Goal: Transaction & Acquisition: Purchase product/service

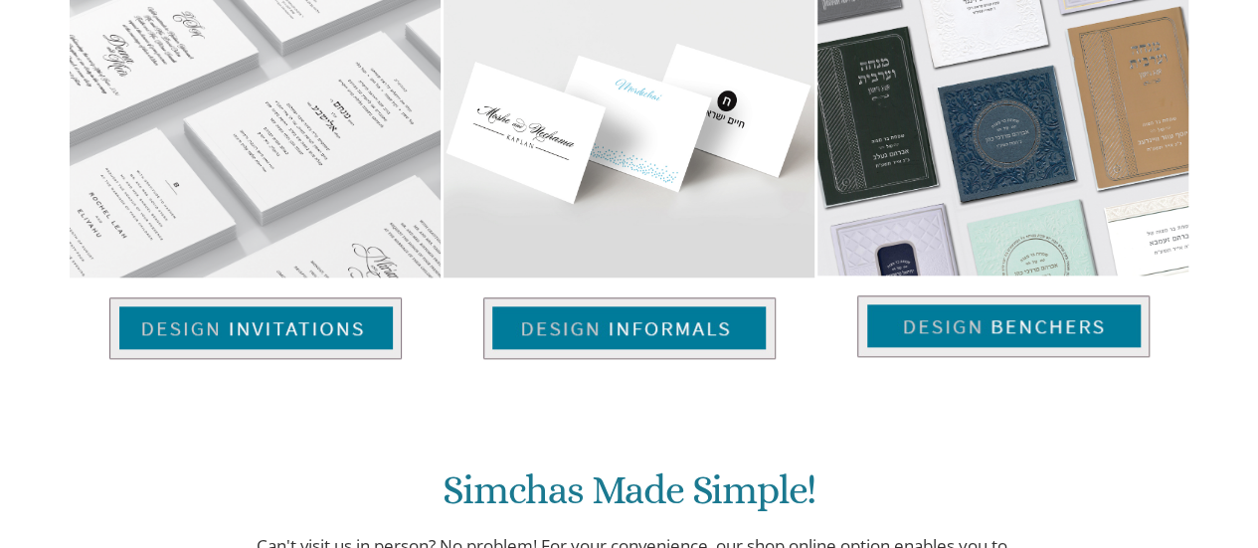
scroll to position [895, 0]
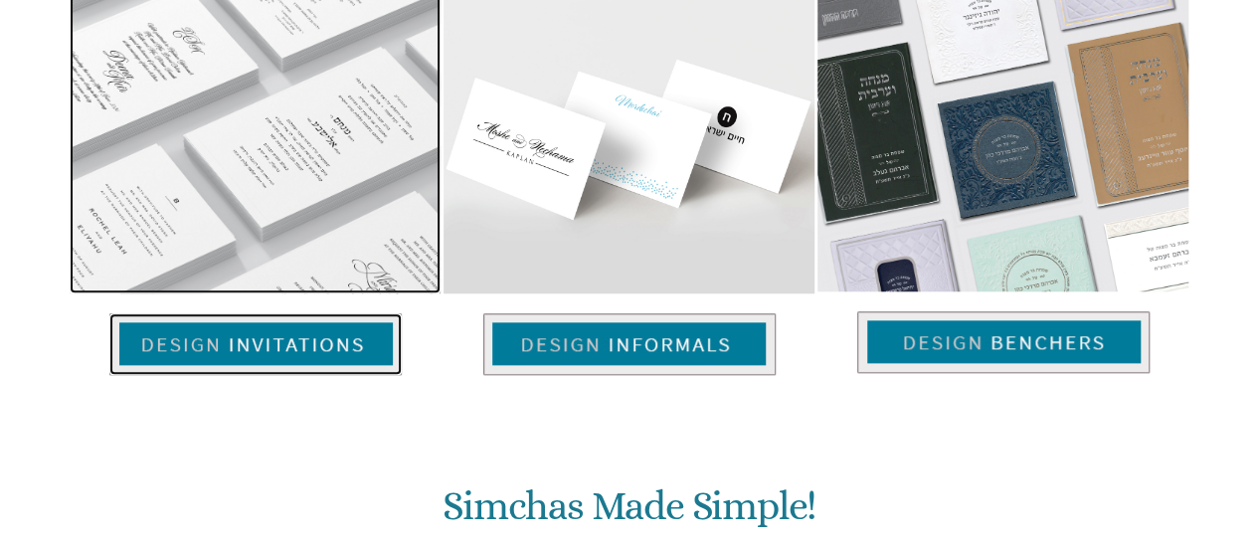
click at [199, 313] on img at bounding box center [255, 344] width 292 height 62
click at [310, 313] on img at bounding box center [255, 344] width 292 height 62
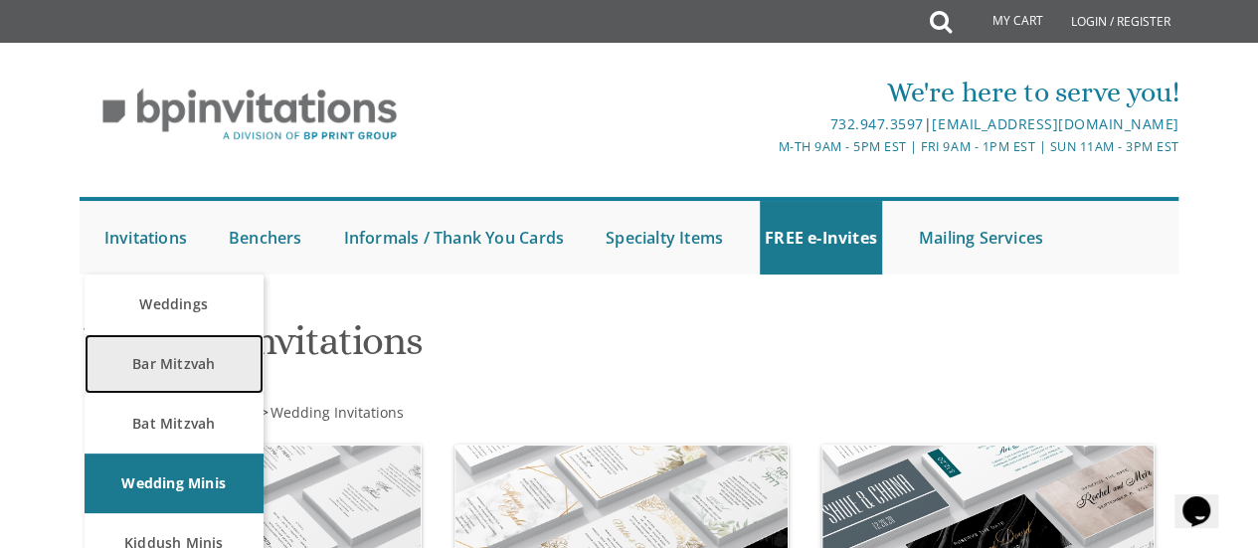
click at [167, 371] on link "Bar Mitzvah" at bounding box center [174, 364] width 179 height 60
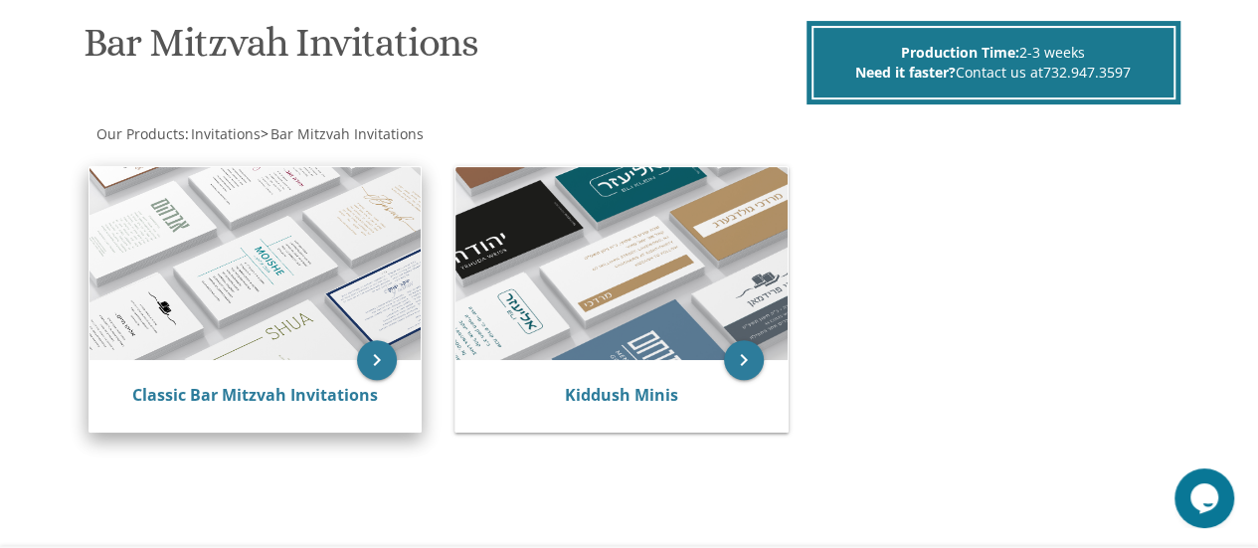
click at [278, 324] on img at bounding box center [256, 264] width 332 height 194
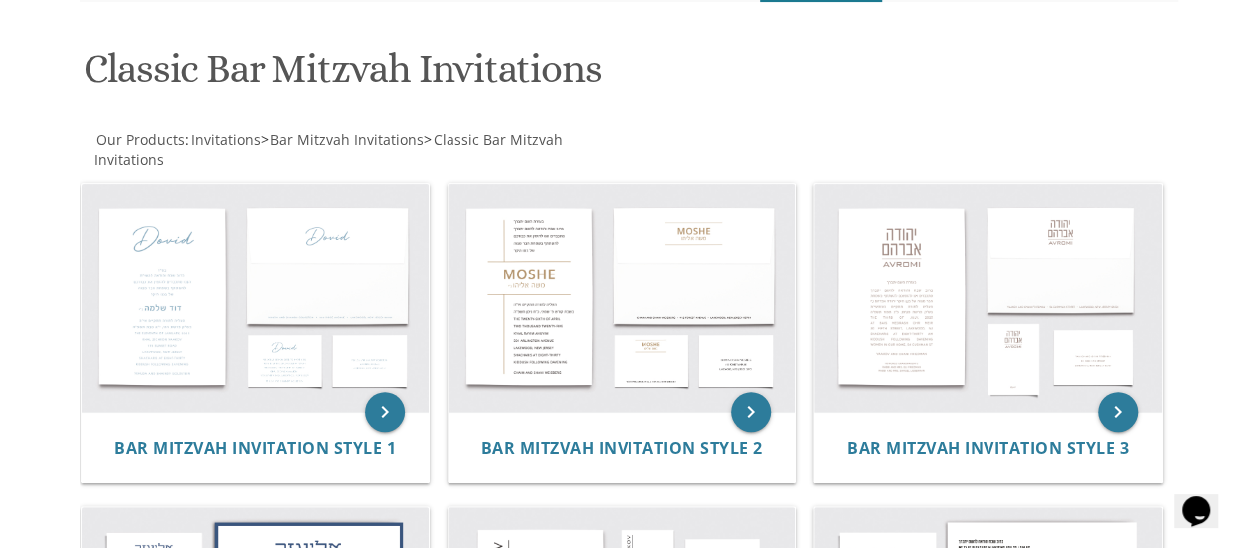
scroll to position [298, 0]
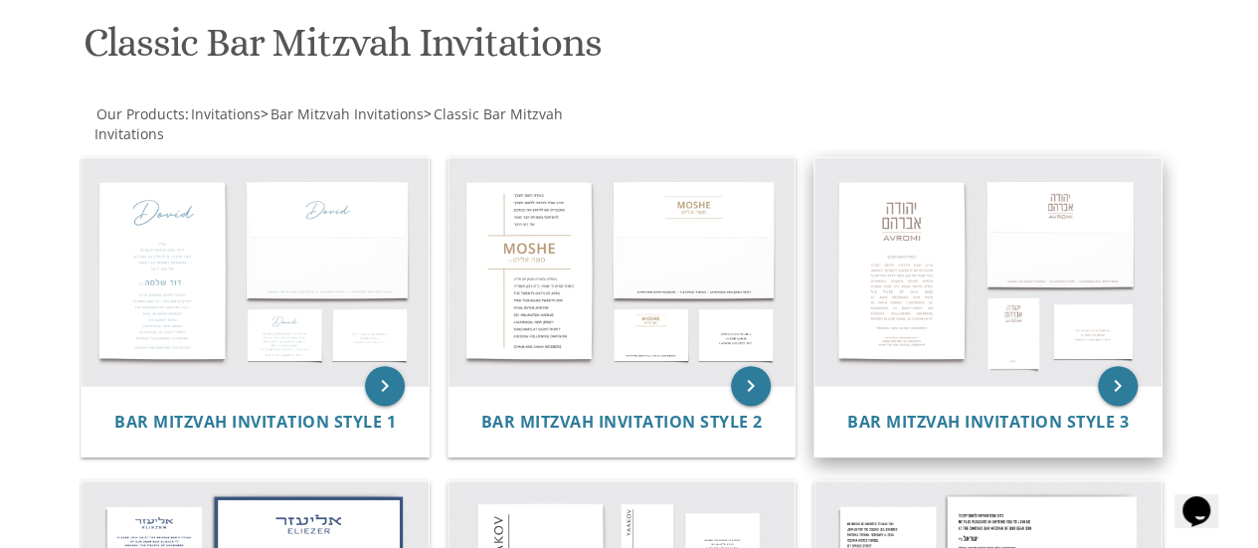
click at [927, 341] on img at bounding box center [988, 272] width 347 height 228
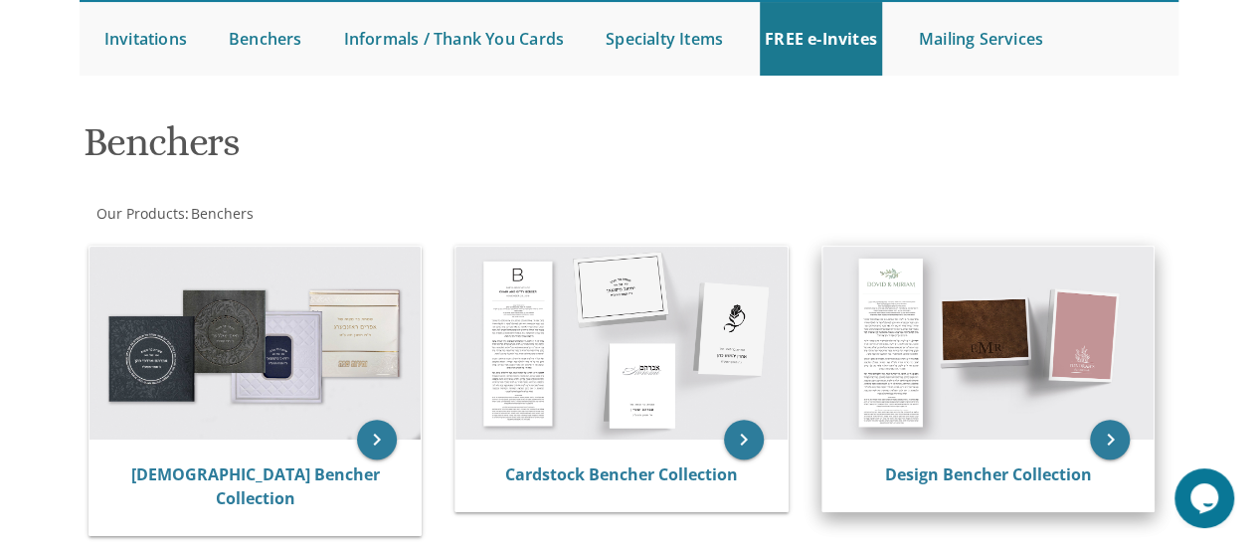
click at [956, 370] on img at bounding box center [989, 344] width 332 height 194
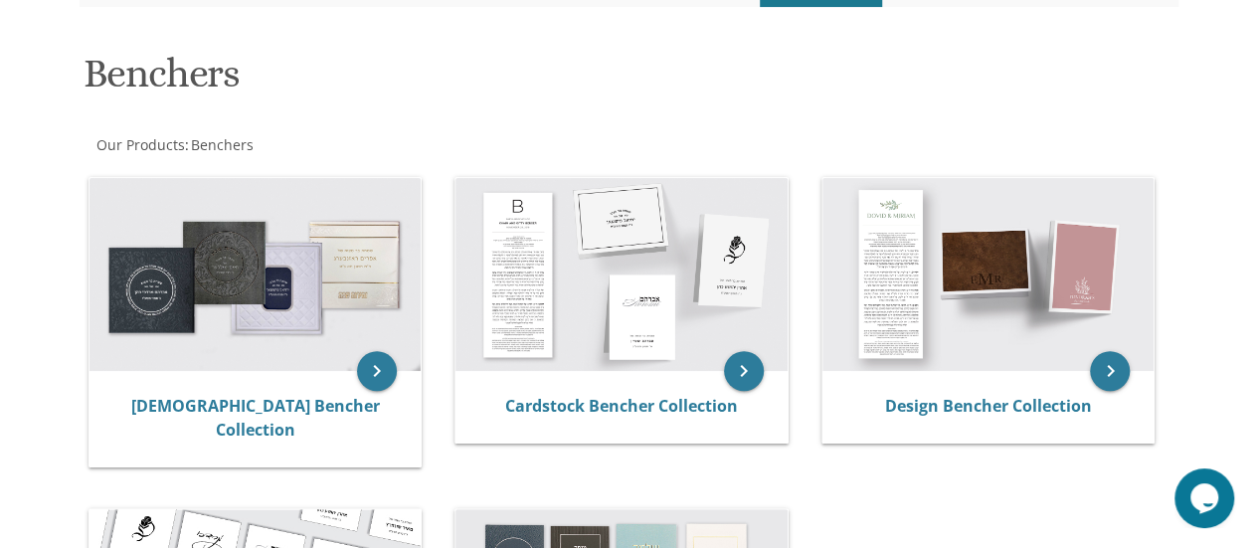
scroll to position [298, 0]
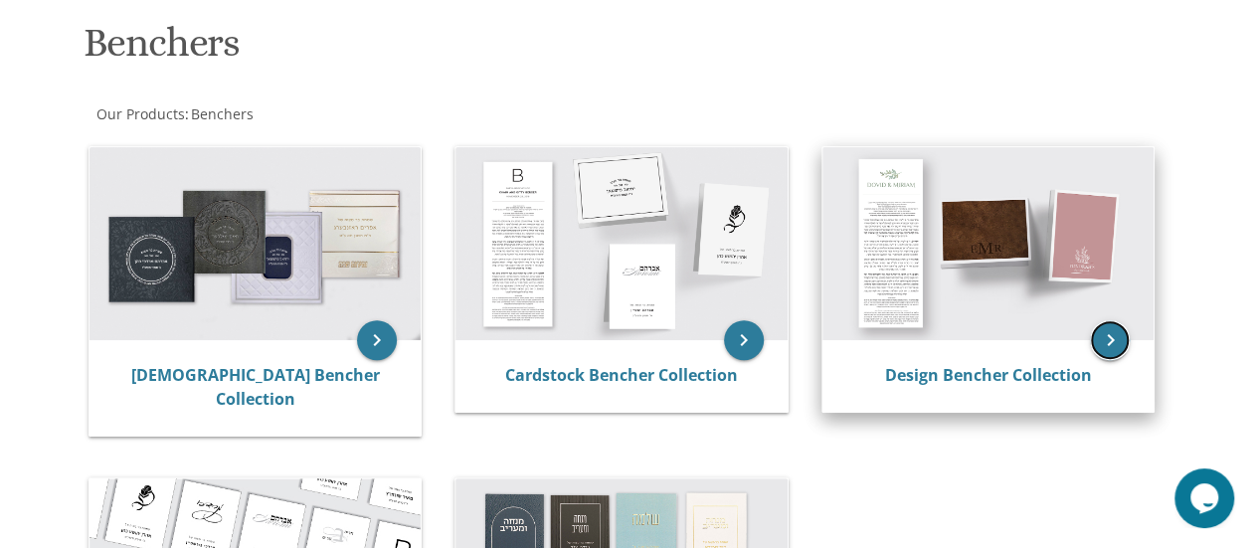
click at [1102, 350] on icon "keyboard_arrow_right" at bounding box center [1110, 340] width 40 height 40
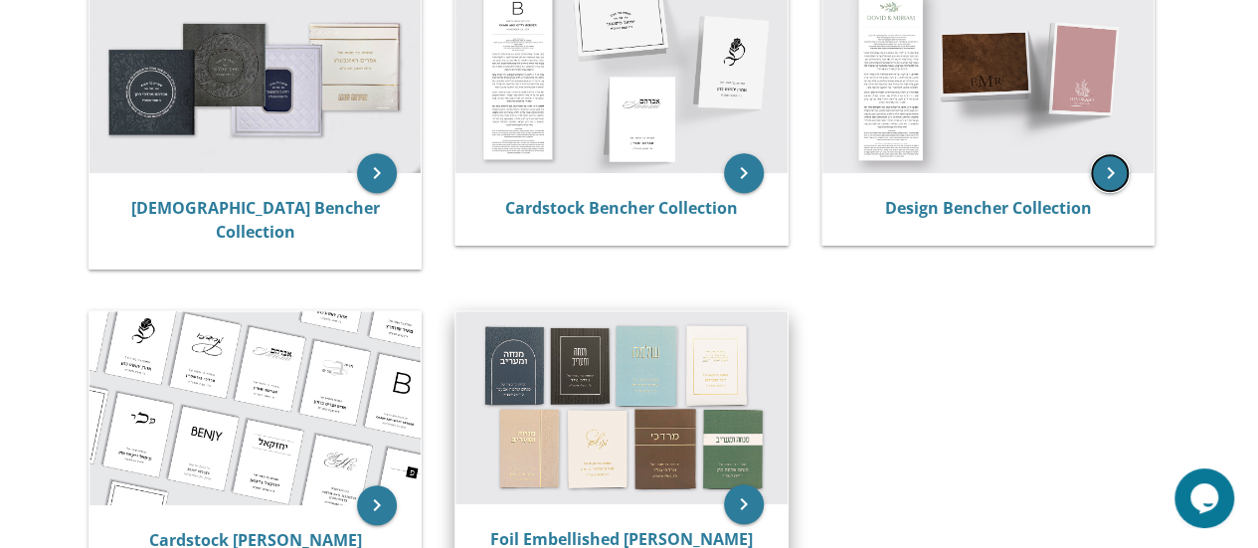
scroll to position [497, 0]
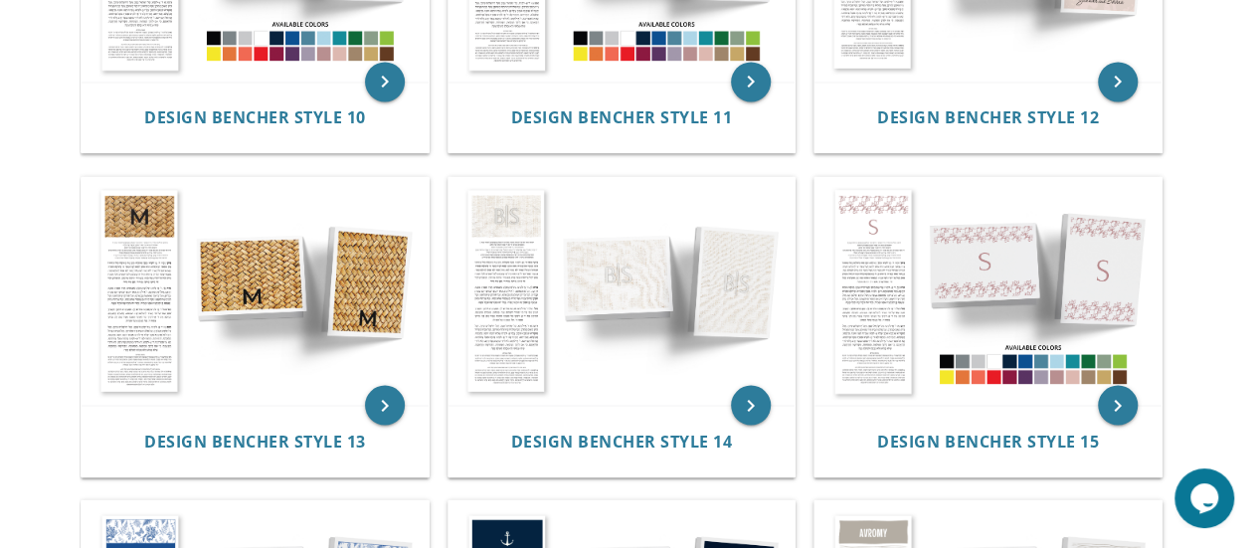
scroll to position [778, 0]
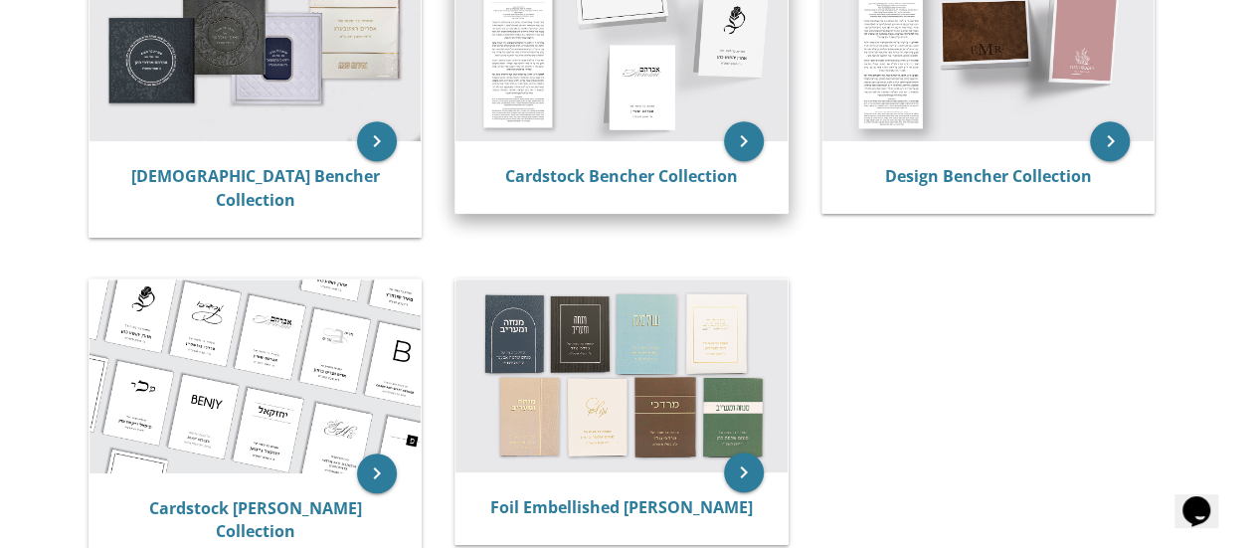
scroll to position [398, 0]
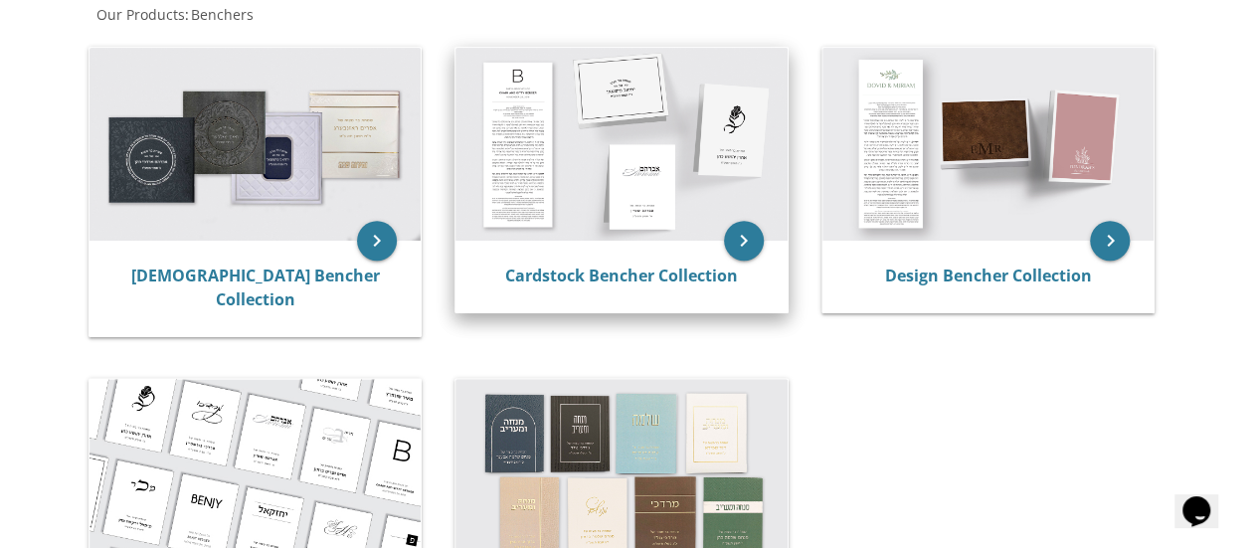
click at [611, 131] on img at bounding box center [622, 145] width 332 height 194
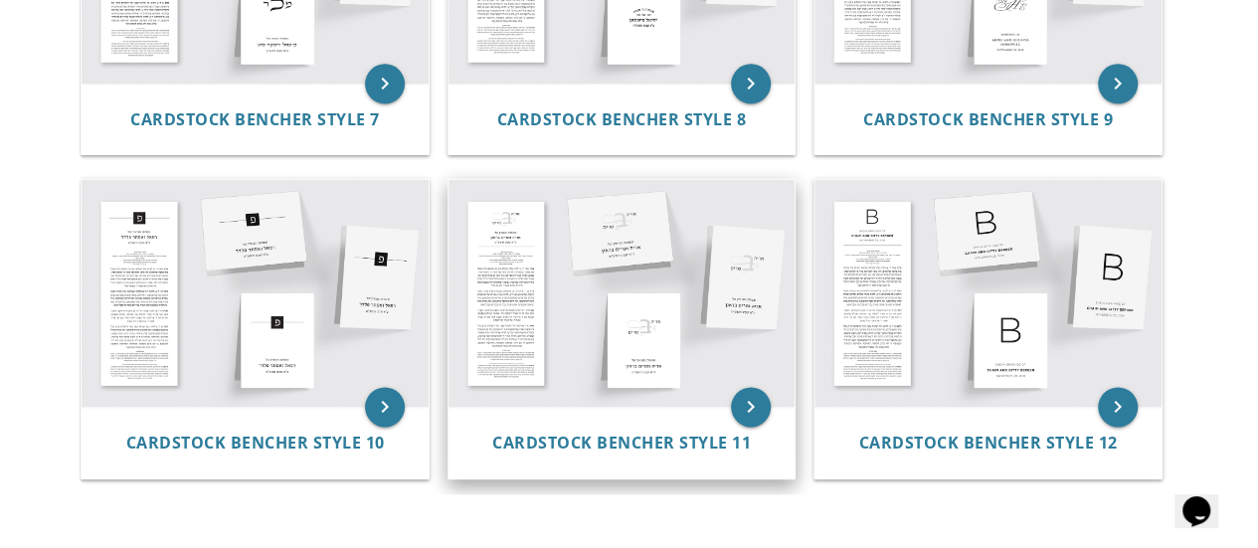
scroll to position [895, 0]
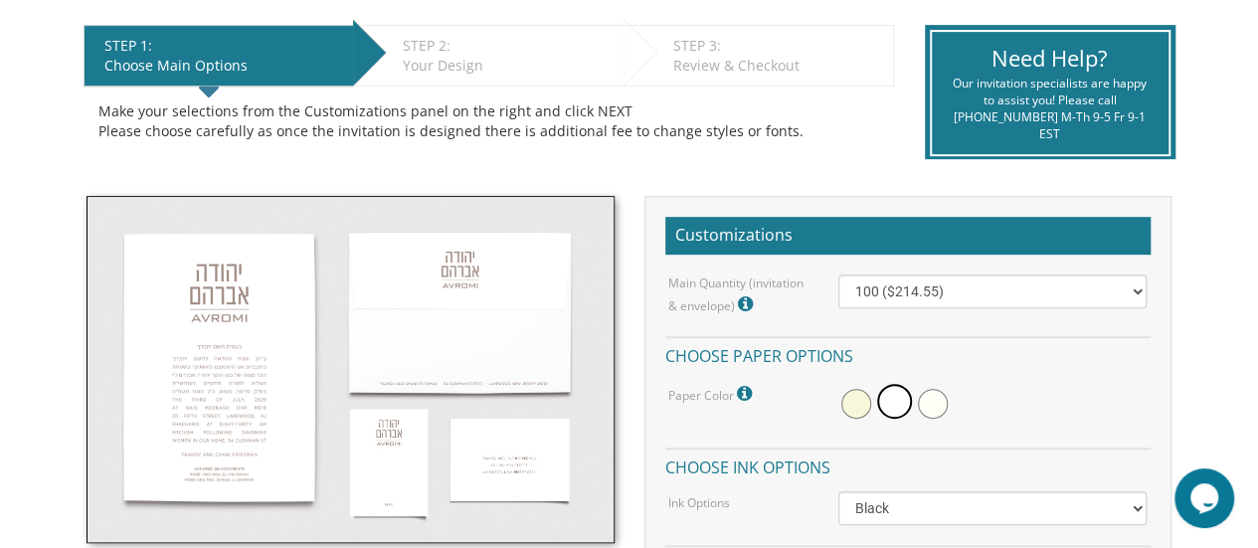
scroll to position [398, 0]
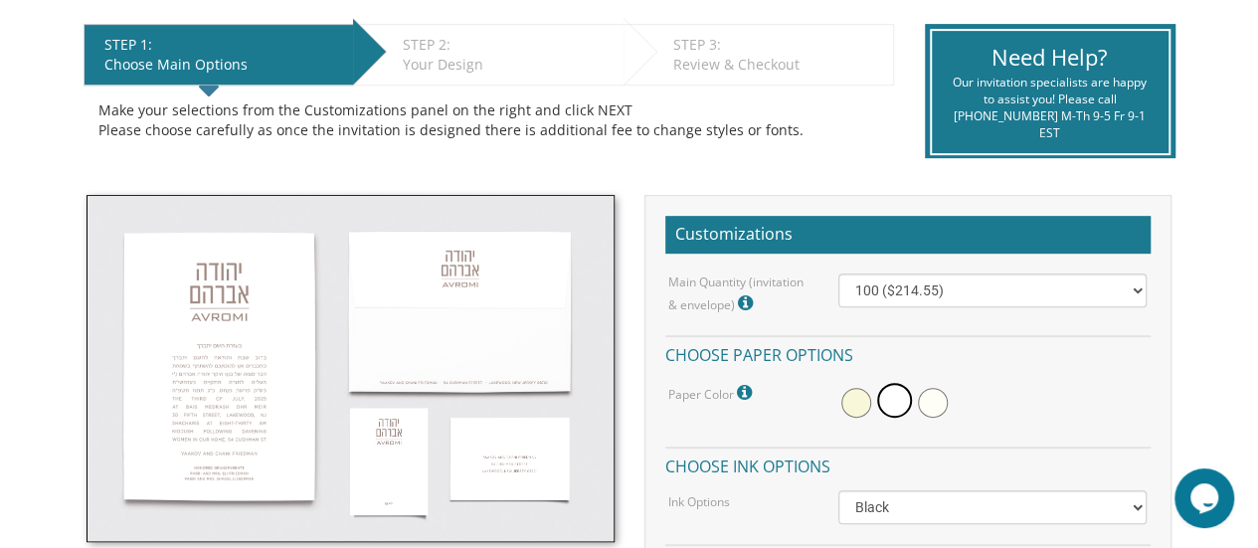
click at [750, 296] on icon at bounding box center [748, 303] width 20 height 18
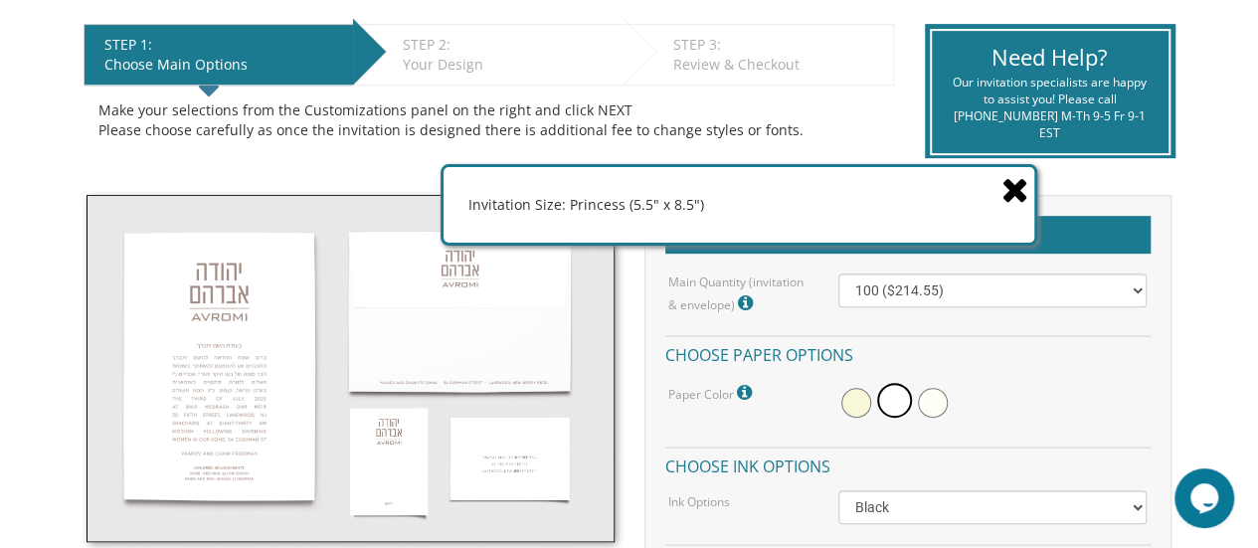
click at [1009, 195] on icon at bounding box center [1016, 189] width 28 height 35
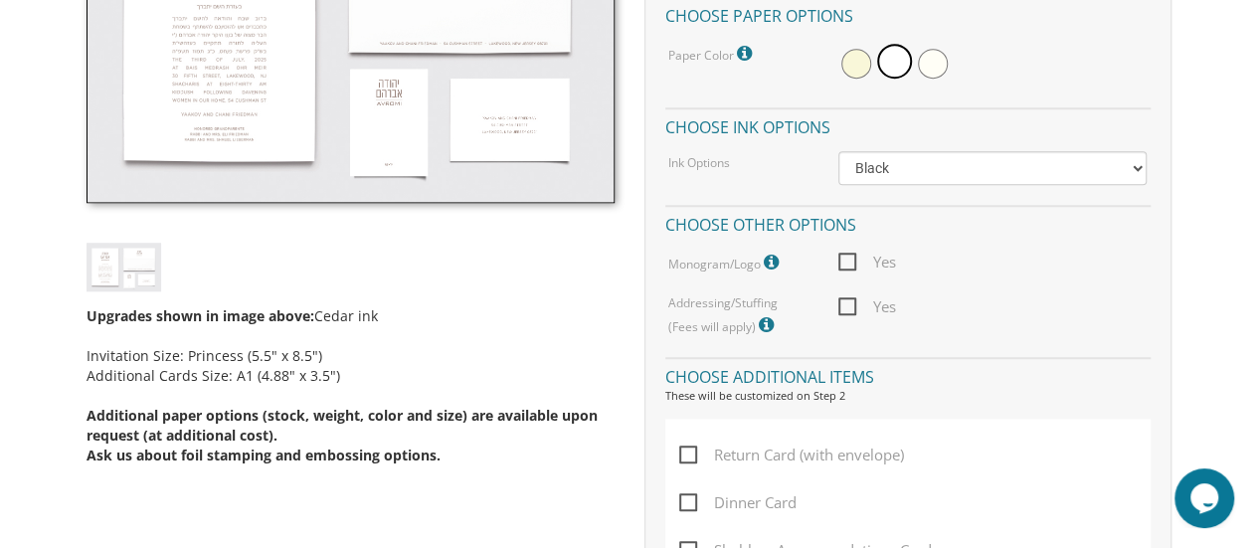
scroll to position [696, 0]
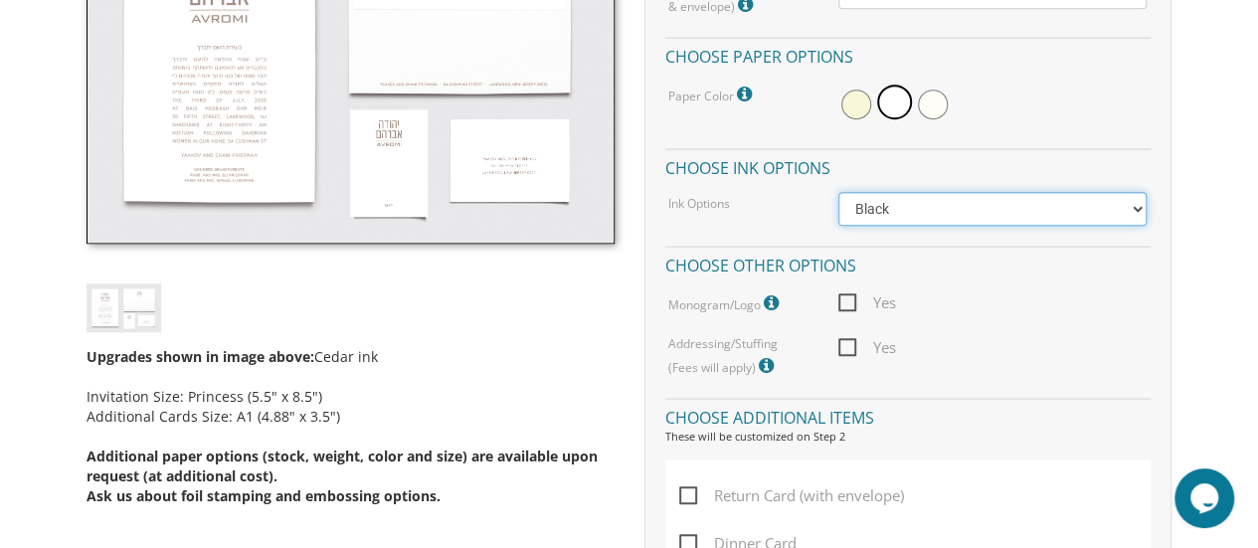
click at [923, 210] on select "Black Colored Ink ($65.00) Black + One Color ($100.00) Two Colors ($137.95)" at bounding box center [993, 209] width 309 height 34
click at [921, 212] on select "Black Colored Ink ($65.00) Black + One Color ($100.00) Two Colors ($137.95)" at bounding box center [993, 209] width 309 height 34
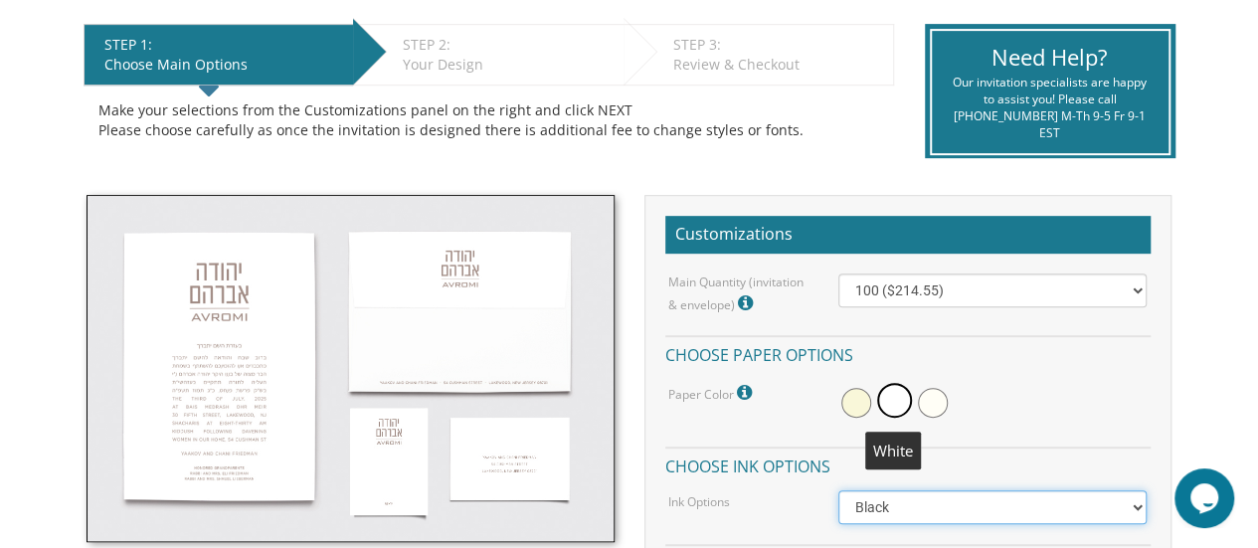
scroll to position [497, 0]
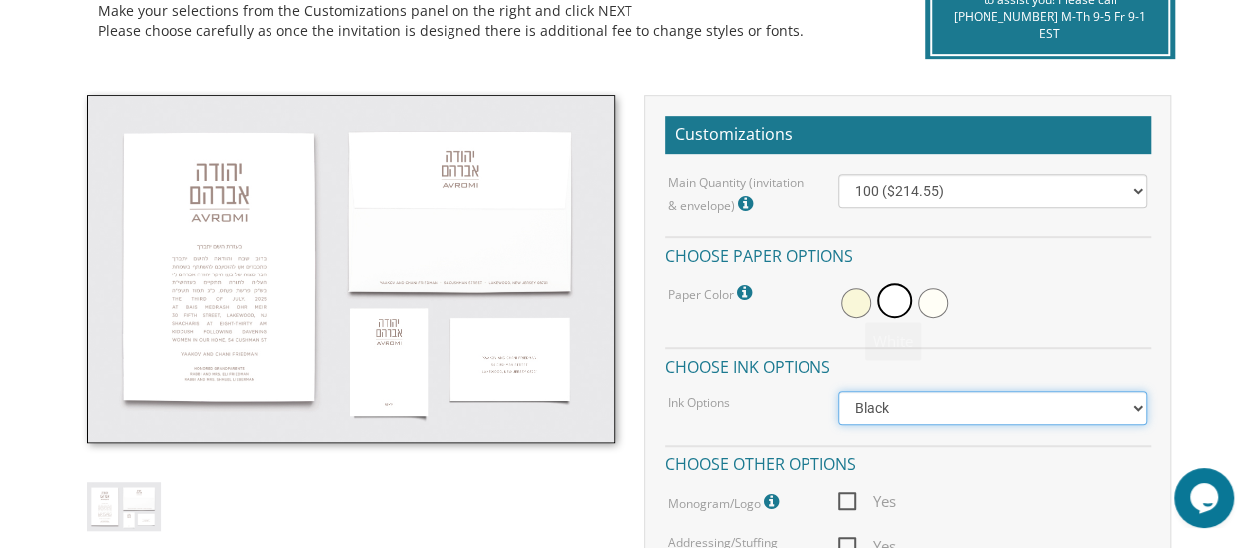
click at [955, 415] on select "Black Colored Ink ($65.00) Black + One Color ($100.00) Two Colors ($137.95)" at bounding box center [993, 408] width 309 height 34
select select "Standard"
click at [839, 391] on select "Black Colored Ink ($65.00) Black + One Color ($100.00) Two Colors ($137.95)" at bounding box center [993, 408] width 309 height 34
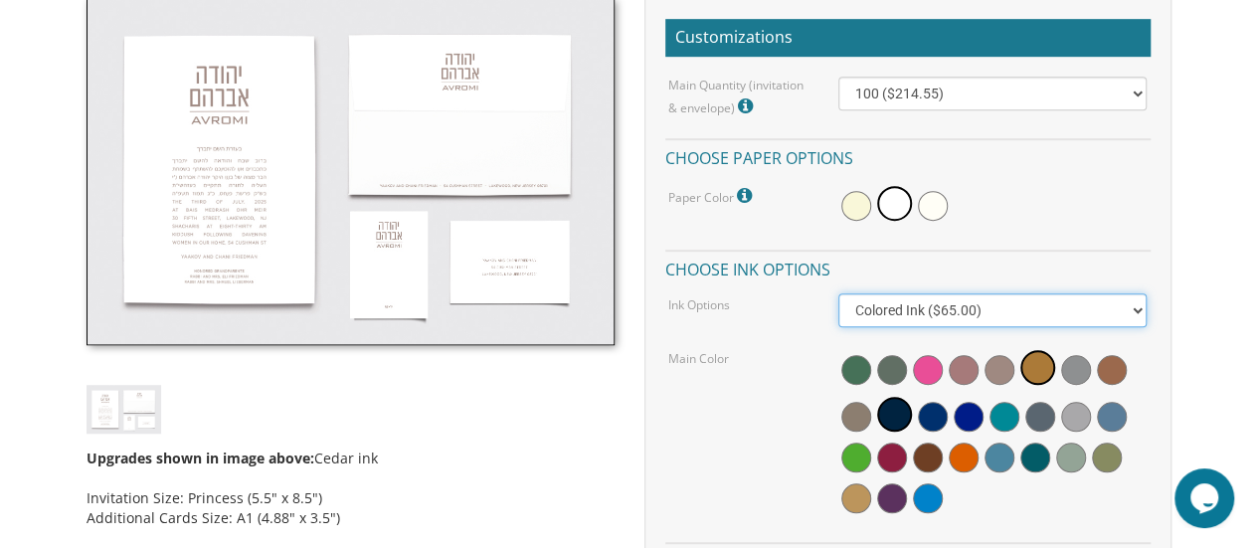
scroll to position [597, 0]
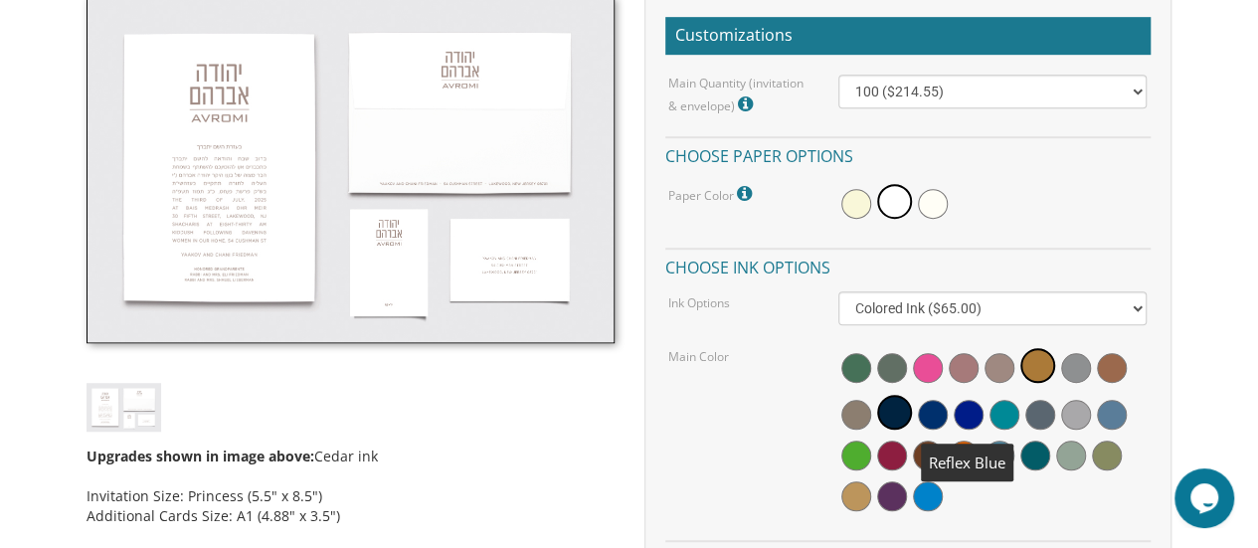
click at [968, 420] on span at bounding box center [969, 415] width 30 height 30
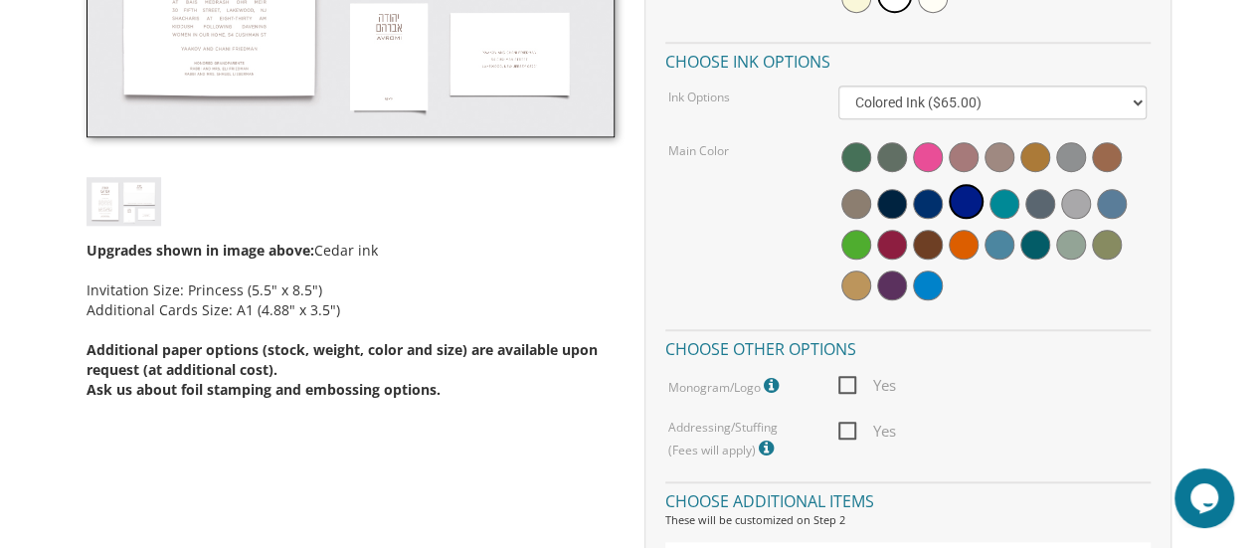
scroll to position [696, 0]
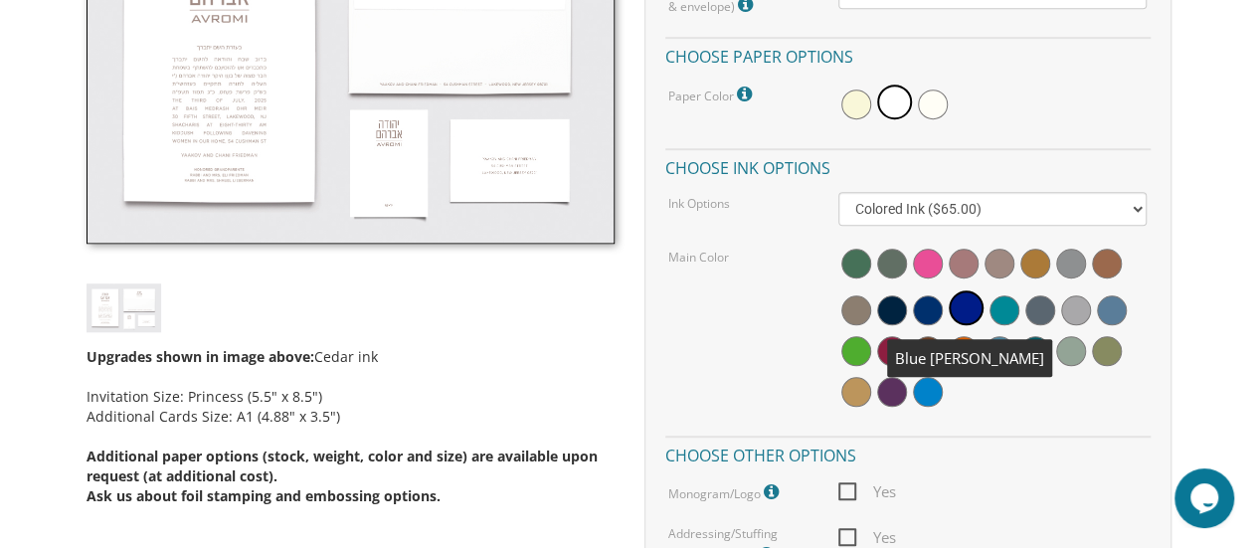
click at [925, 306] on span at bounding box center [928, 310] width 30 height 30
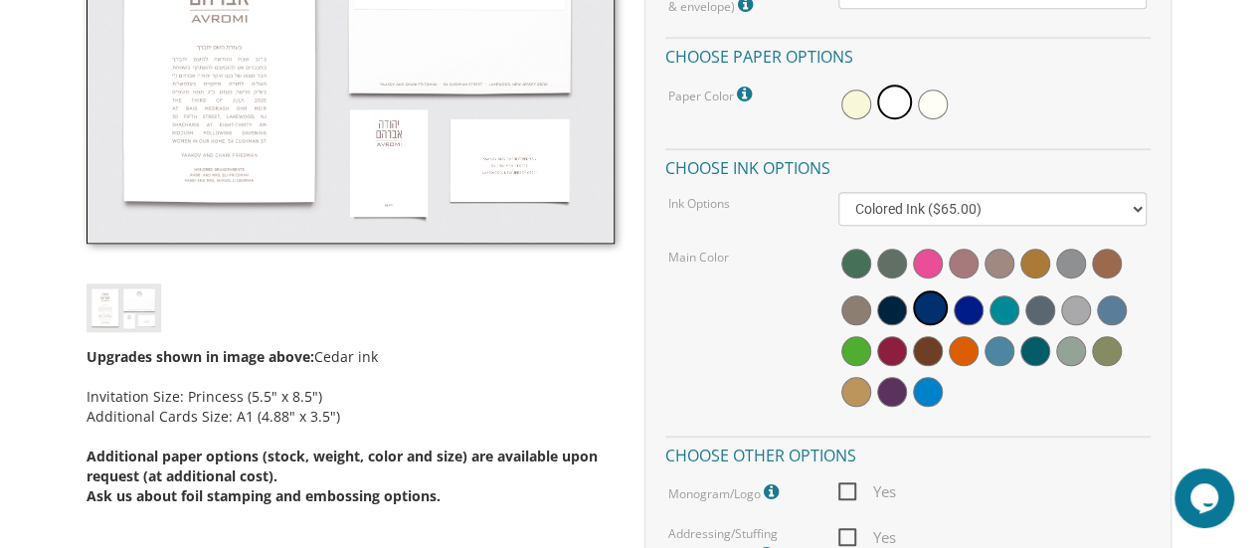
scroll to position [497, 0]
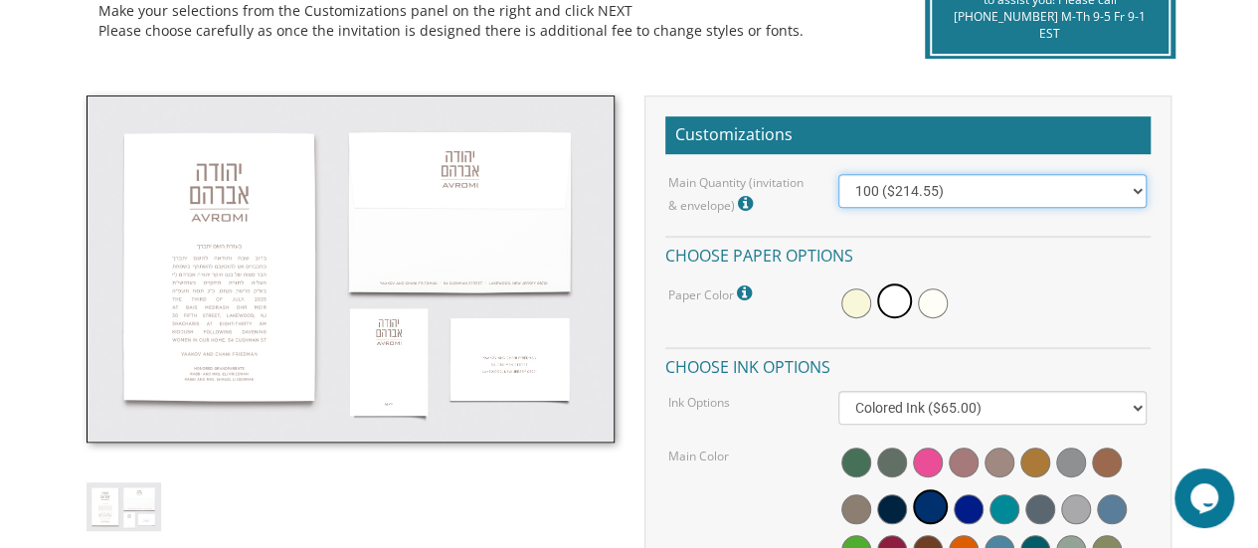
click at [1021, 205] on select "100 ($214.55) 200 ($254.60) 300 ($294.25) 400 ($333.55) 500 ($373.90) 600 ($413…" at bounding box center [993, 191] width 309 height 34
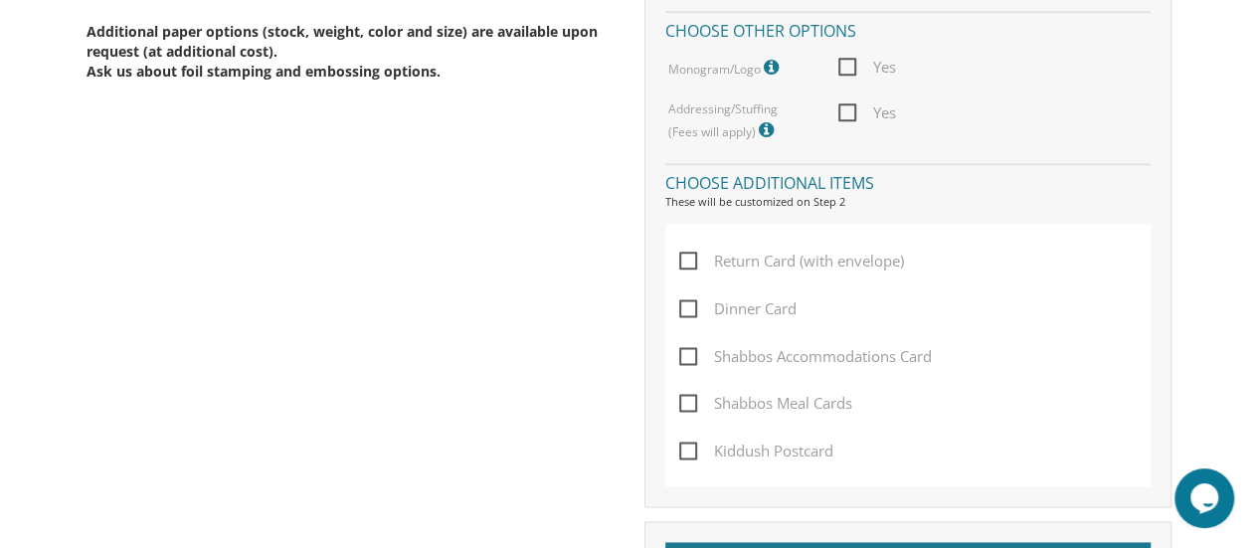
scroll to position [1194, 0]
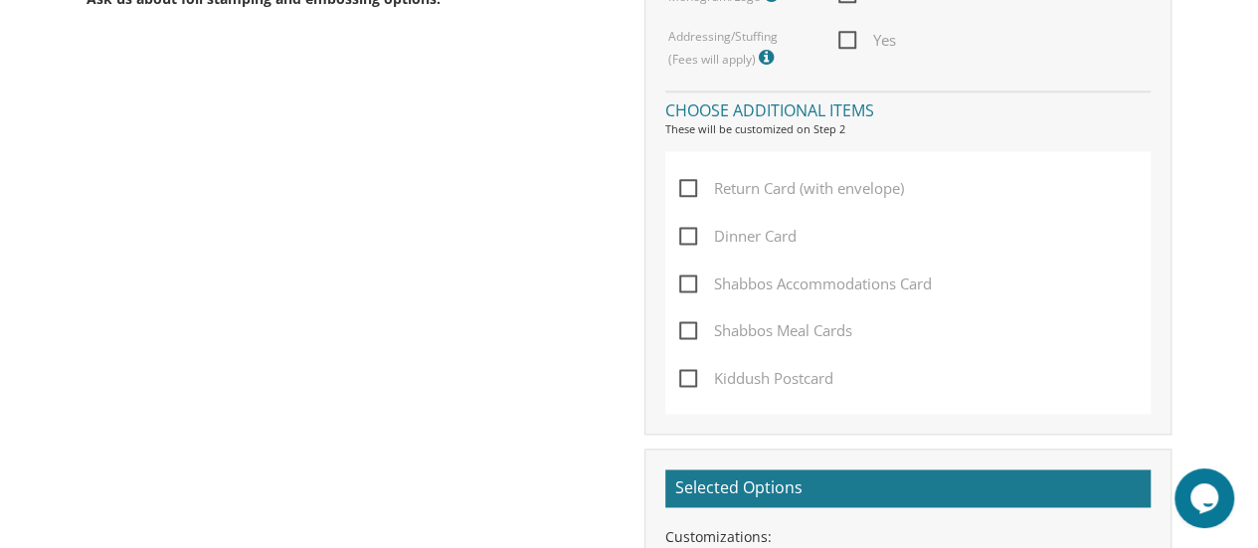
click at [689, 190] on span "Return Card (with envelope)" at bounding box center [791, 188] width 225 height 25
click at [689, 190] on input "Return Card (with envelope)" at bounding box center [685, 186] width 13 height 13
checkbox input "true"
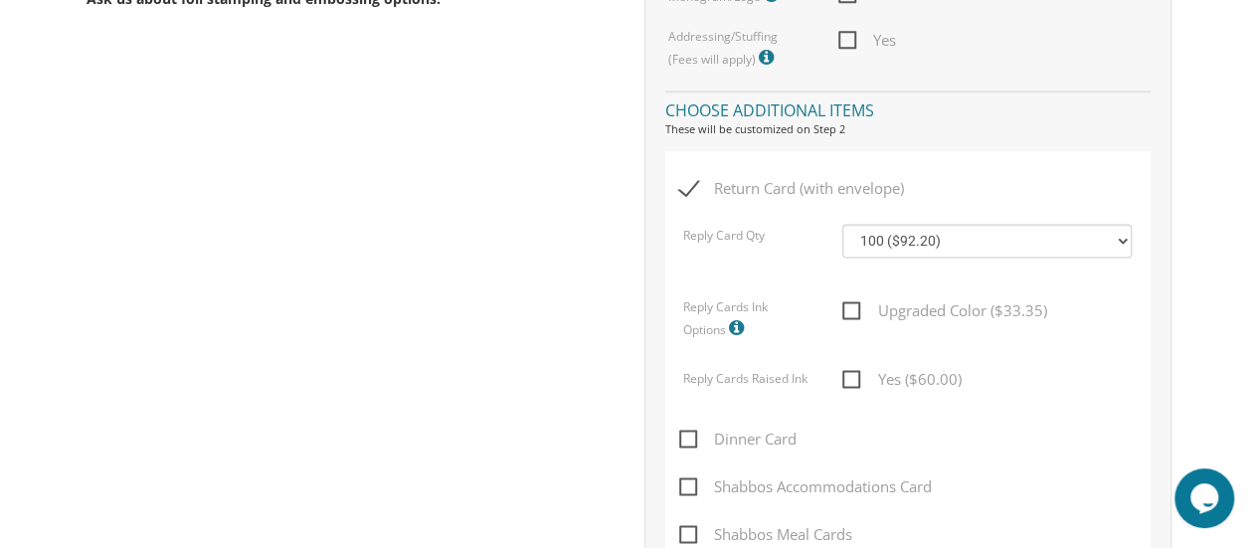
click at [851, 307] on span "Upgraded Color ($33.35)" at bounding box center [945, 310] width 204 height 25
click at [851, 307] on input "Upgraded Color ($33.35)" at bounding box center [849, 308] width 13 height 13
checkbox input "true"
click at [861, 376] on span "Yes ($60.00)" at bounding box center [902, 379] width 118 height 25
click at [855, 376] on input "Yes ($60.00)" at bounding box center [849, 377] width 13 height 13
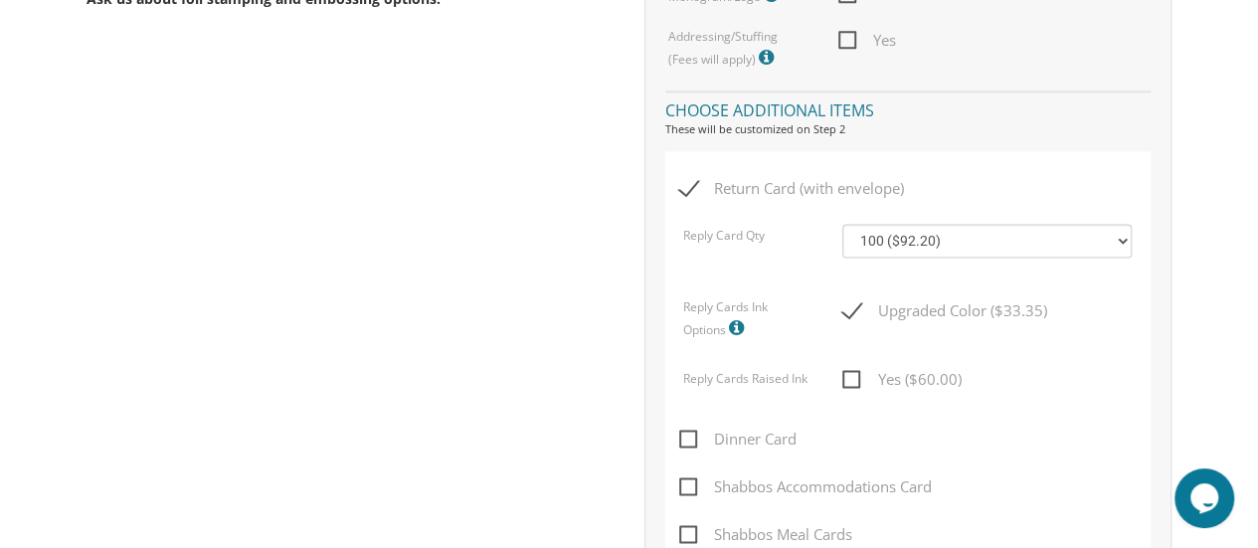
checkbox input "true"
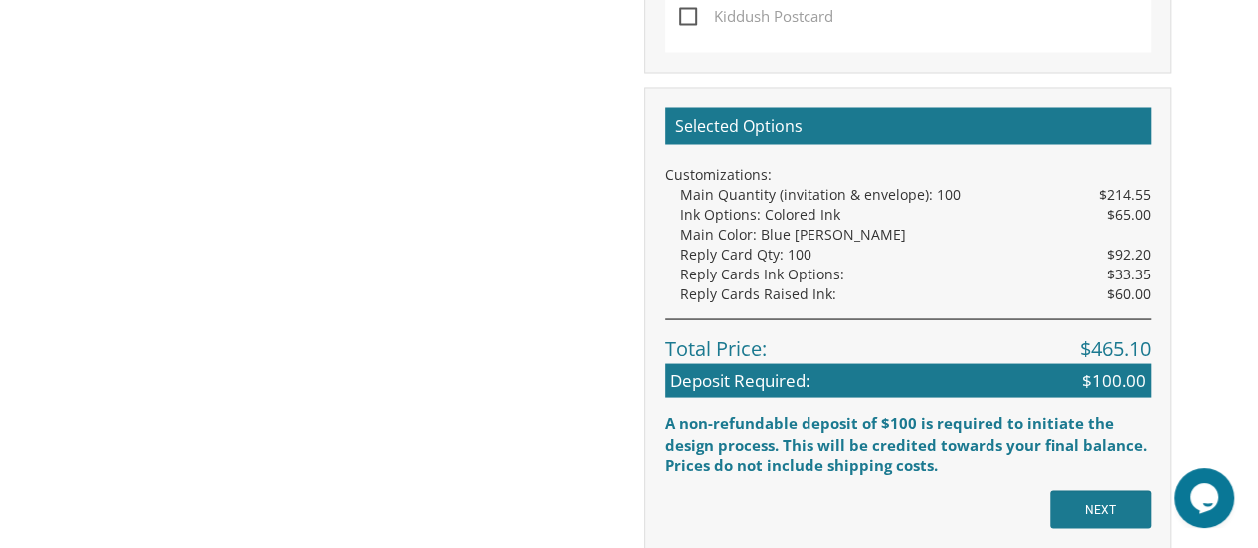
scroll to position [1791, 0]
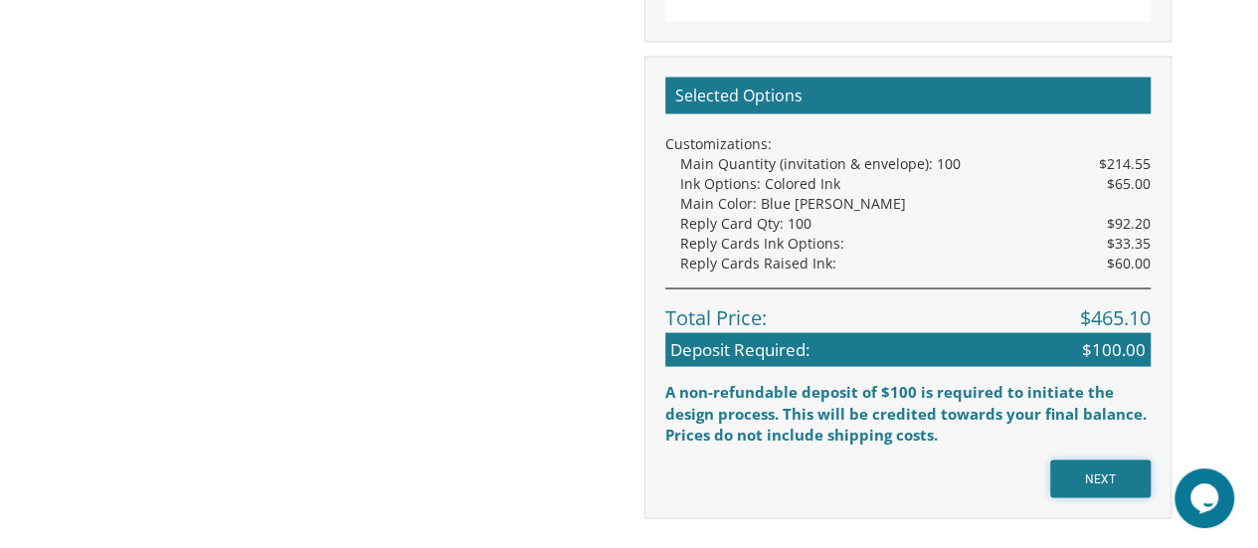
click at [1108, 475] on input "NEXT" at bounding box center [1100, 479] width 100 height 38
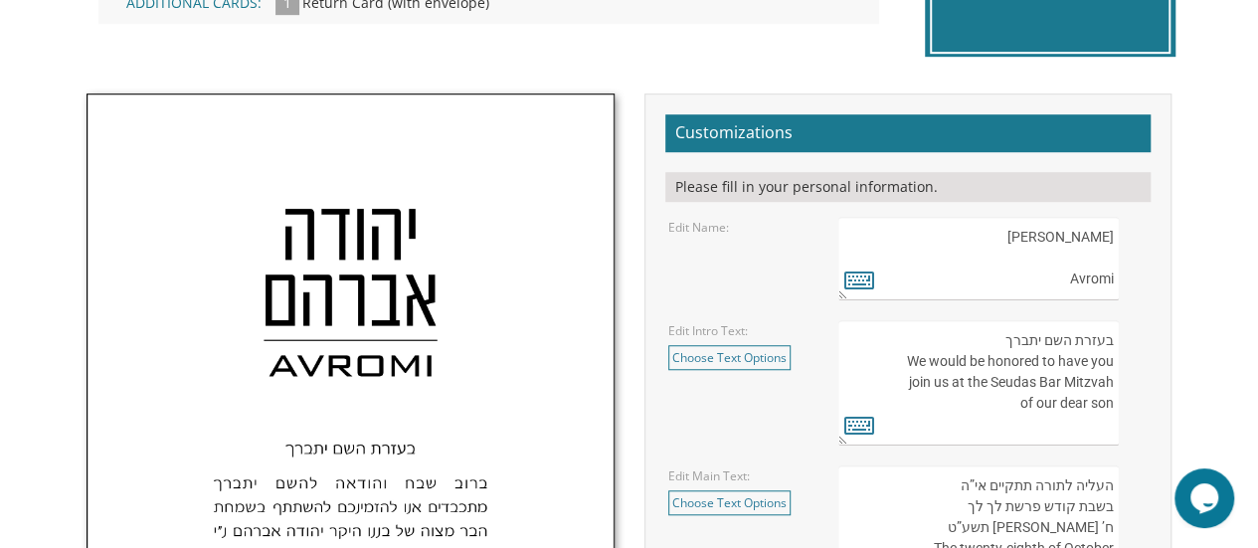
scroll to position [696, 0]
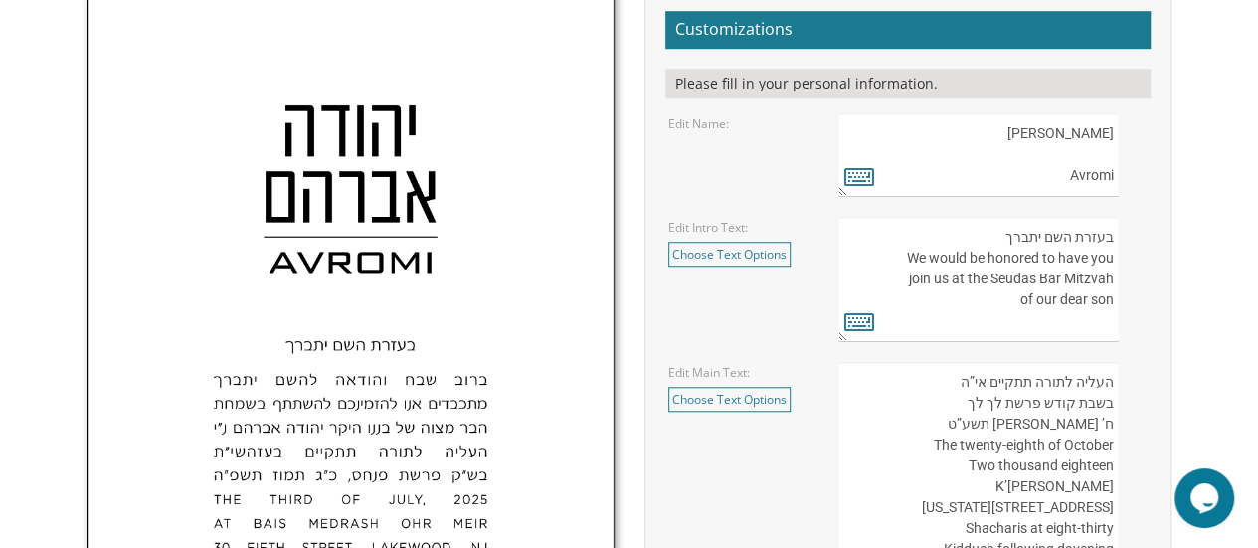
click at [1112, 134] on textarea "[PERSON_NAME] Avromi" at bounding box center [980, 155] width 282 height 84
click at [859, 171] on icon at bounding box center [860, 176] width 30 height 28
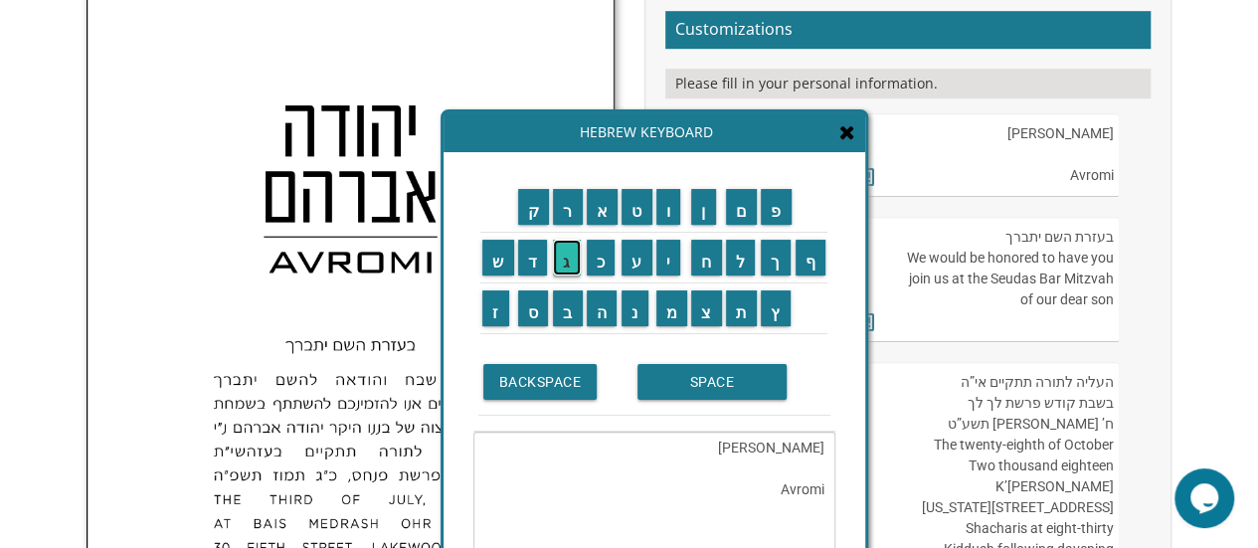
click at [567, 263] on input "ג" at bounding box center [567, 258] width 28 height 36
click at [574, 305] on input "ב" at bounding box center [568, 308] width 30 height 36
type textarea "[PERSON_NAME] Avromiגב"
click at [859, 134] on div "Hebrew Keyboard" at bounding box center [655, 132] width 422 height 40
click at [845, 129] on icon at bounding box center [848, 132] width 16 height 20
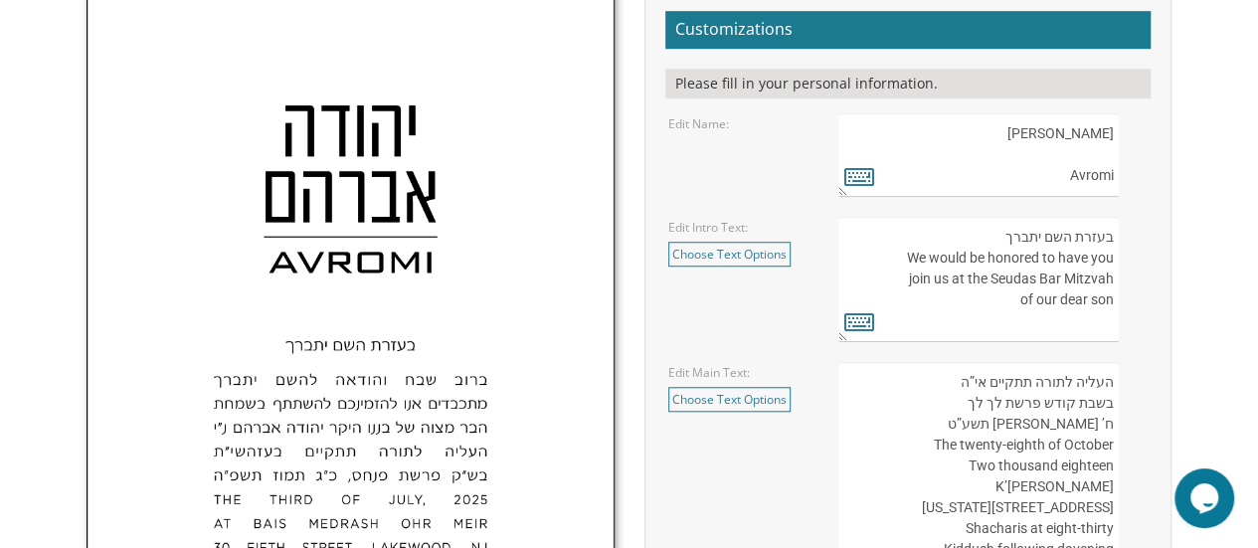
drag, startPoint x: 1030, startPoint y: 131, endPoint x: 1127, endPoint y: 138, distance: 97.7
click at [1127, 138] on div "[PERSON_NAME] Avromi" at bounding box center [993, 155] width 309 height 84
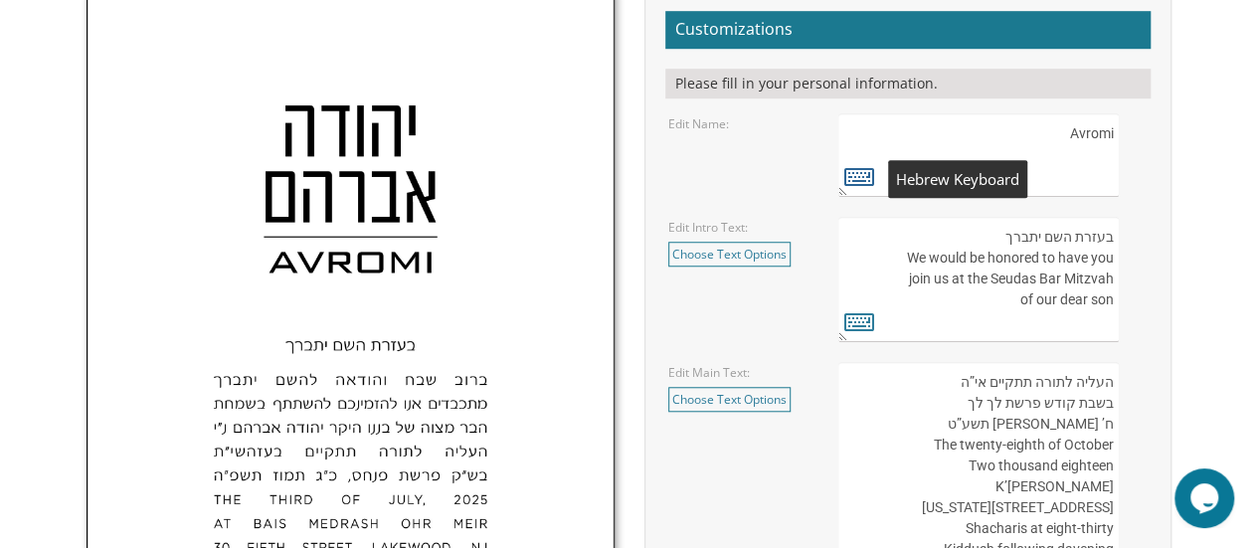
type textarea "Avromi"
click at [849, 172] on icon at bounding box center [860, 176] width 30 height 28
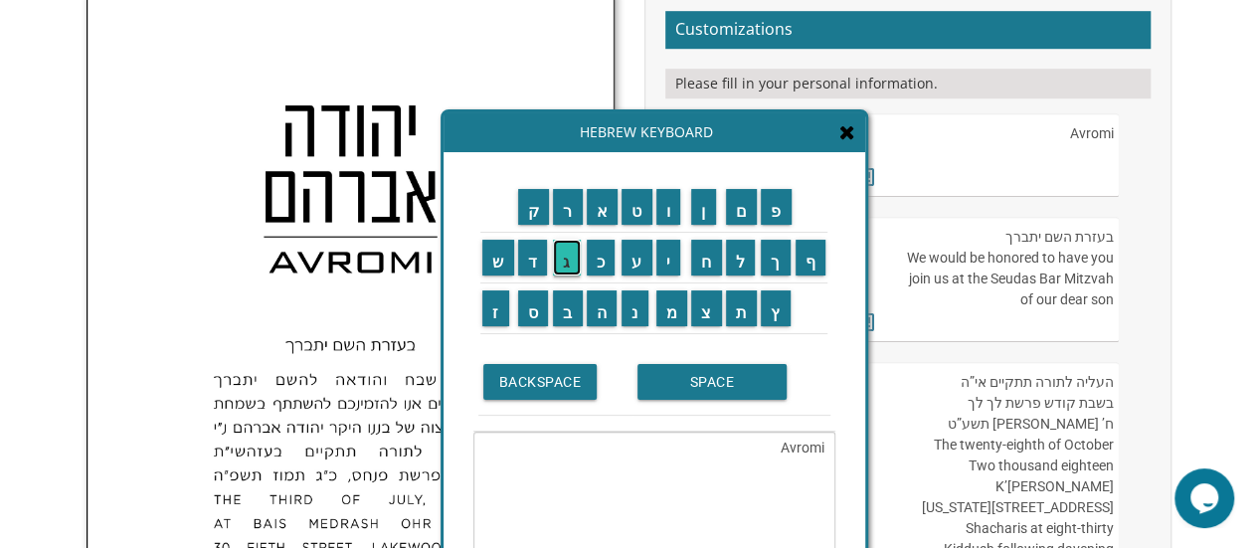
click at [568, 258] on input "ג" at bounding box center [567, 258] width 28 height 36
type textarea "Avromiג"
click at [849, 133] on icon at bounding box center [848, 132] width 16 height 20
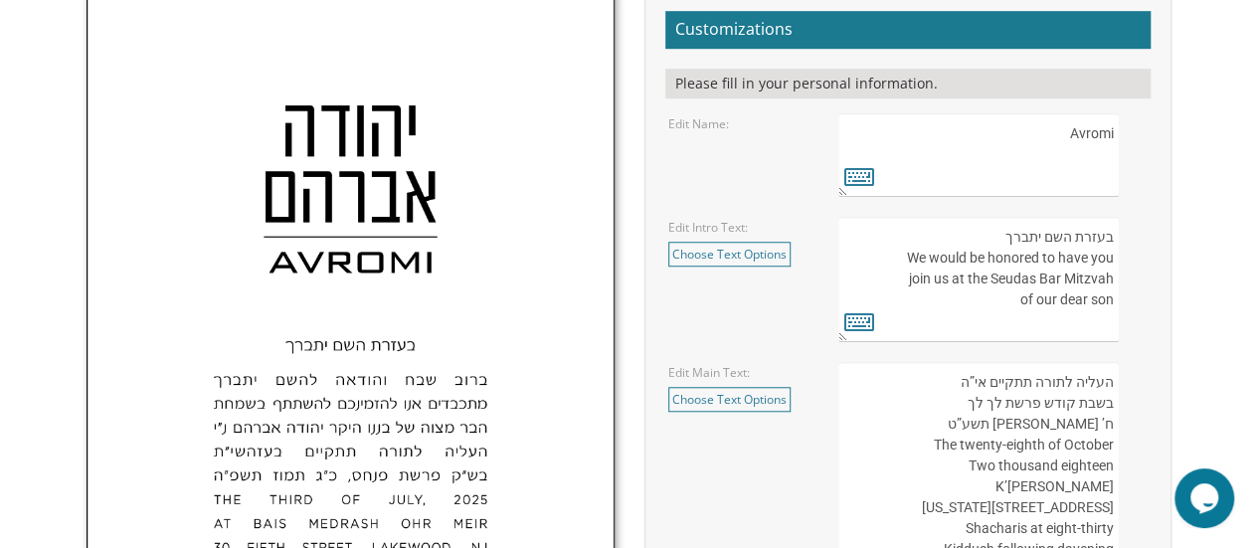
drag, startPoint x: 1064, startPoint y: 175, endPoint x: 1122, endPoint y: 170, distance: 57.9
click at [1122, 172] on div "[PERSON_NAME] Avromi" at bounding box center [993, 155] width 309 height 84
click at [1100, 126] on textarea "[PERSON_NAME] Avromi" at bounding box center [980, 155] width 282 height 84
click at [851, 172] on icon at bounding box center [860, 176] width 30 height 28
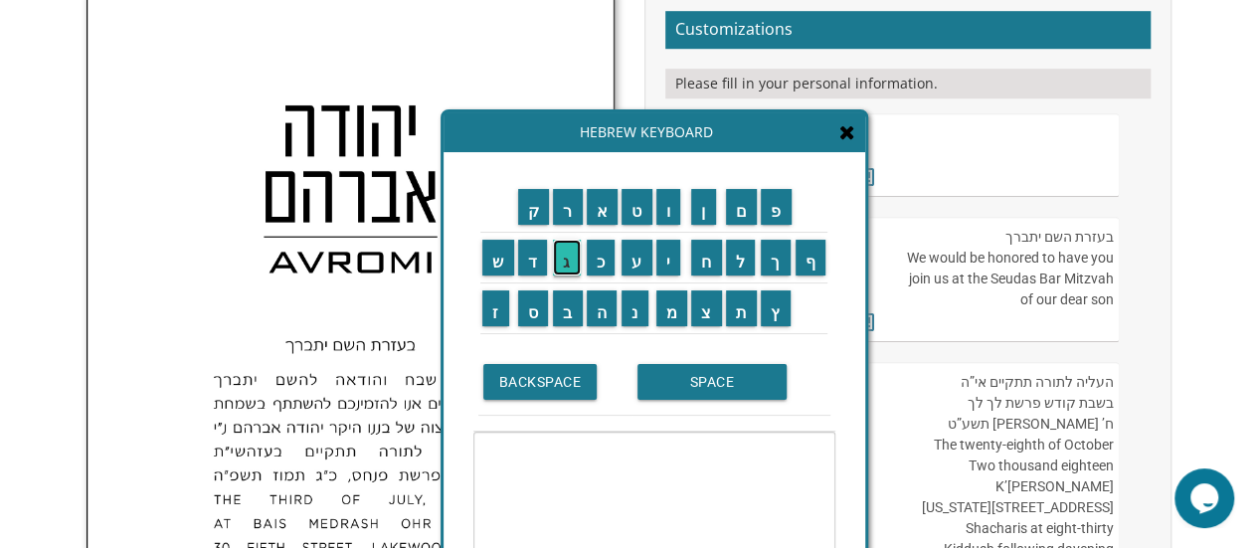
click at [574, 271] on input "ג" at bounding box center [567, 258] width 28 height 36
click at [574, 313] on input "ב" at bounding box center [568, 308] width 30 height 36
click at [571, 219] on input "ר" at bounding box center [568, 207] width 30 height 36
click at [674, 271] on input "י" at bounding box center [669, 258] width 25 height 36
click at [602, 212] on input "א" at bounding box center [603, 207] width 32 height 36
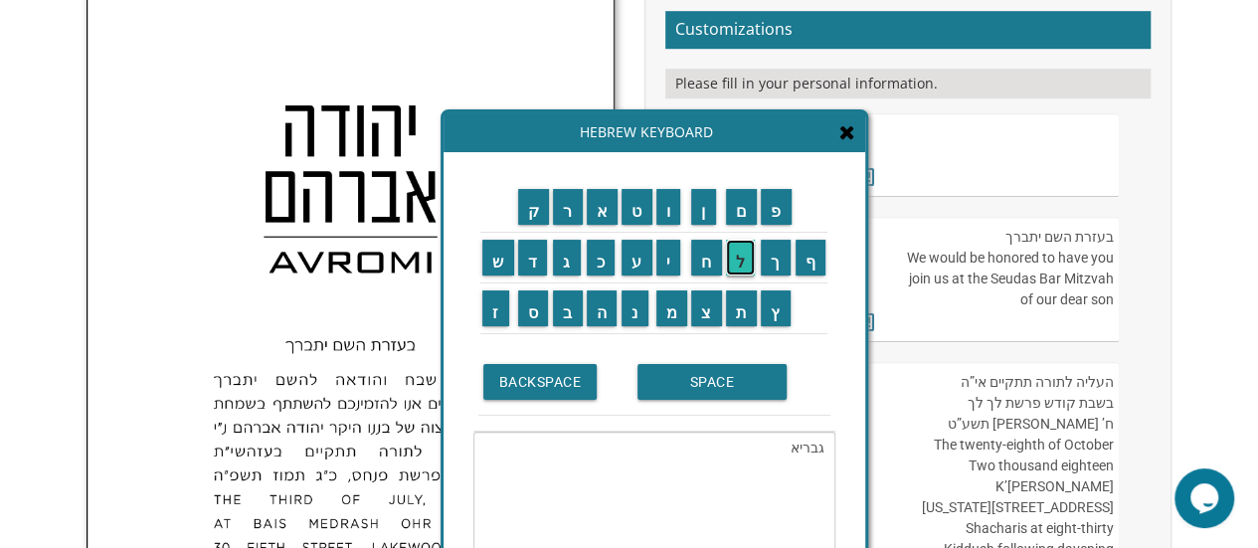
click at [740, 257] on input "ל" at bounding box center [741, 258] width 30 height 36
click at [706, 383] on input "SPACE" at bounding box center [712, 382] width 149 height 36
click at [603, 216] on input "א" at bounding box center [603, 207] width 32 height 36
click at [749, 268] on input "ל" at bounding box center [741, 258] width 30 height 36
click at [678, 259] on input "י" at bounding box center [669, 258] width 25 height 36
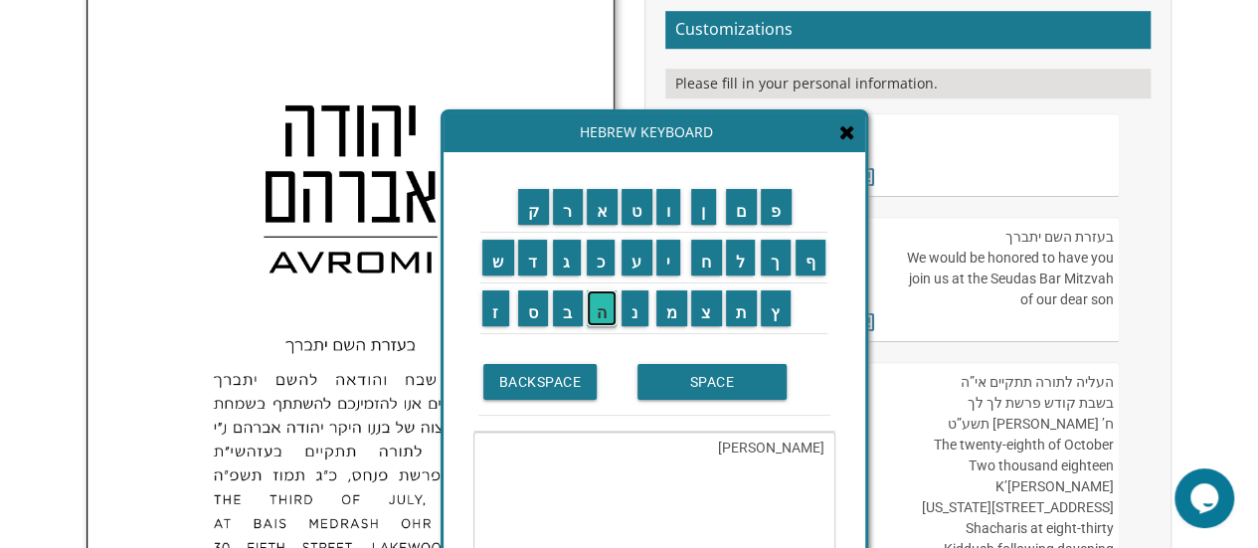
click at [608, 313] on input "ה" at bounding box center [602, 308] width 31 height 36
click at [668, 214] on input "ו" at bounding box center [669, 207] width 25 height 36
type textarea "[PERSON_NAME]"
click at [844, 145] on div "Hebrew Keyboard" at bounding box center [655, 132] width 422 height 40
click at [849, 141] on icon at bounding box center [848, 132] width 16 height 20
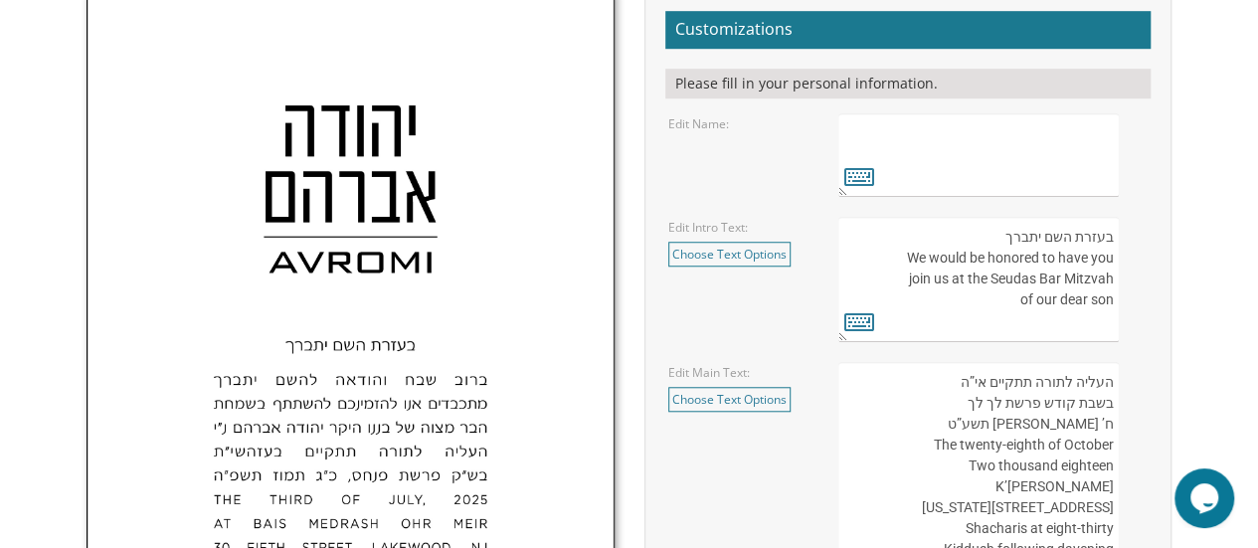
click at [895, 138] on textarea "[PERSON_NAME] Avromi" at bounding box center [980, 155] width 282 height 84
click at [867, 171] on icon at bounding box center [860, 176] width 30 height 28
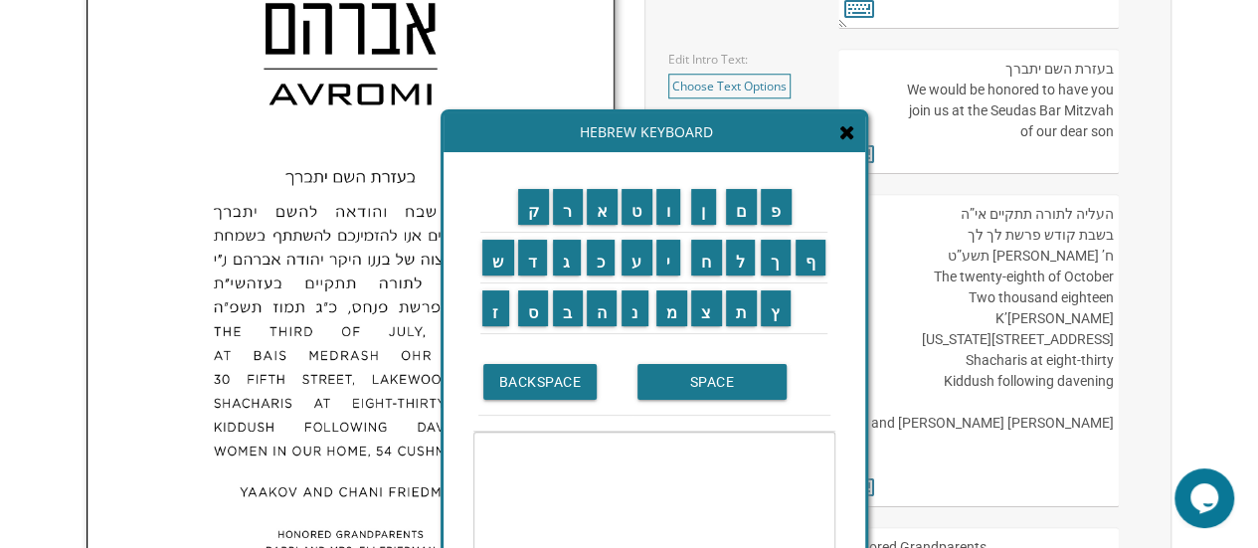
scroll to position [895, 0]
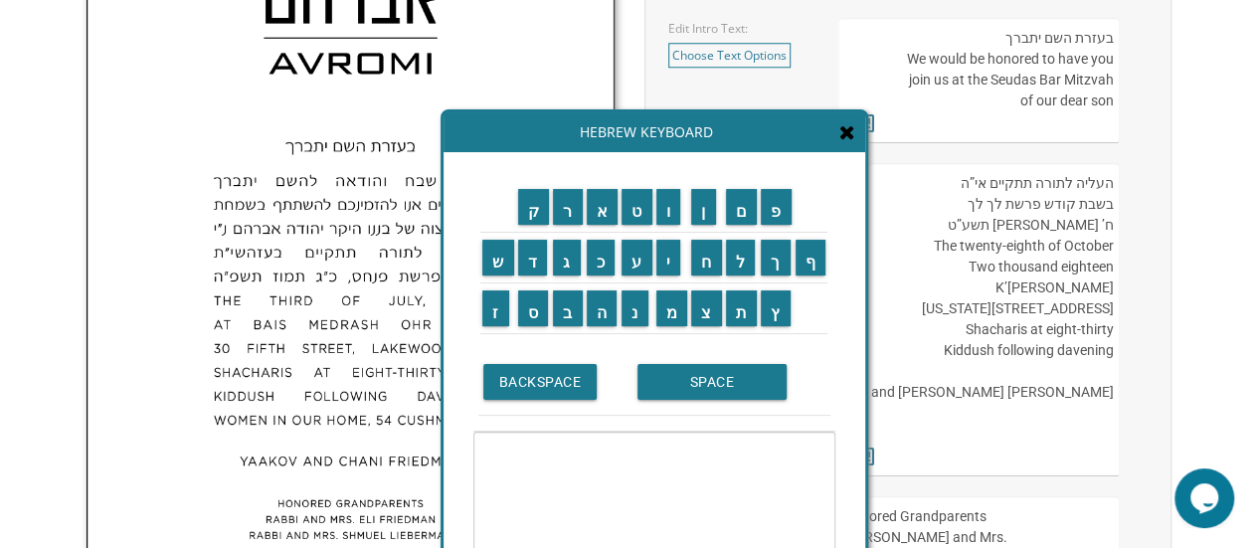
click at [575, 279] on td "ג" at bounding box center [568, 258] width 34 height 51
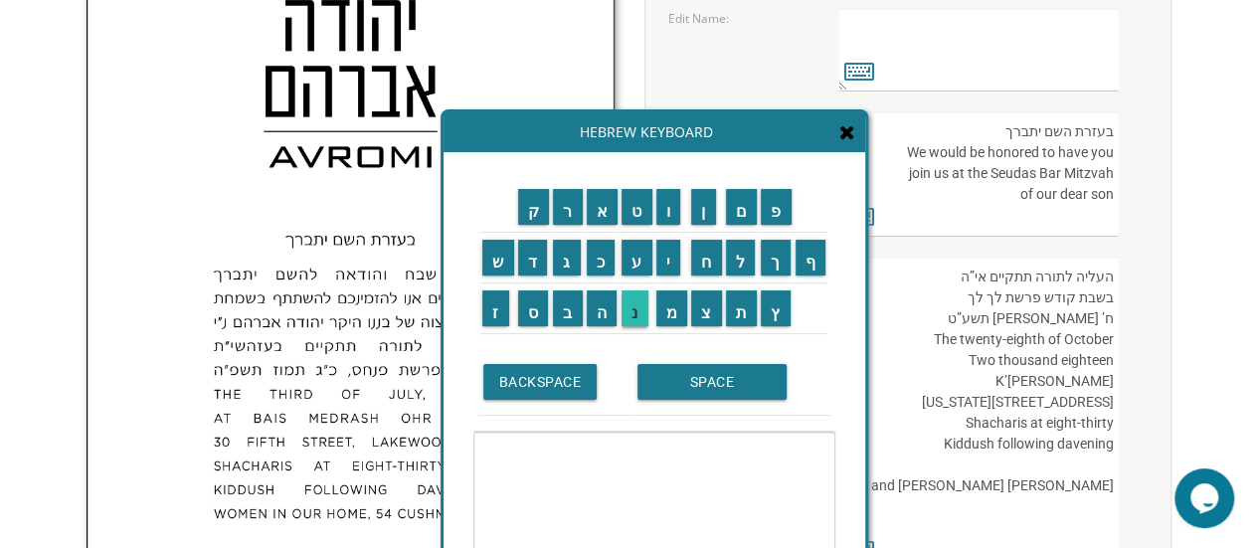
scroll to position [696, 0]
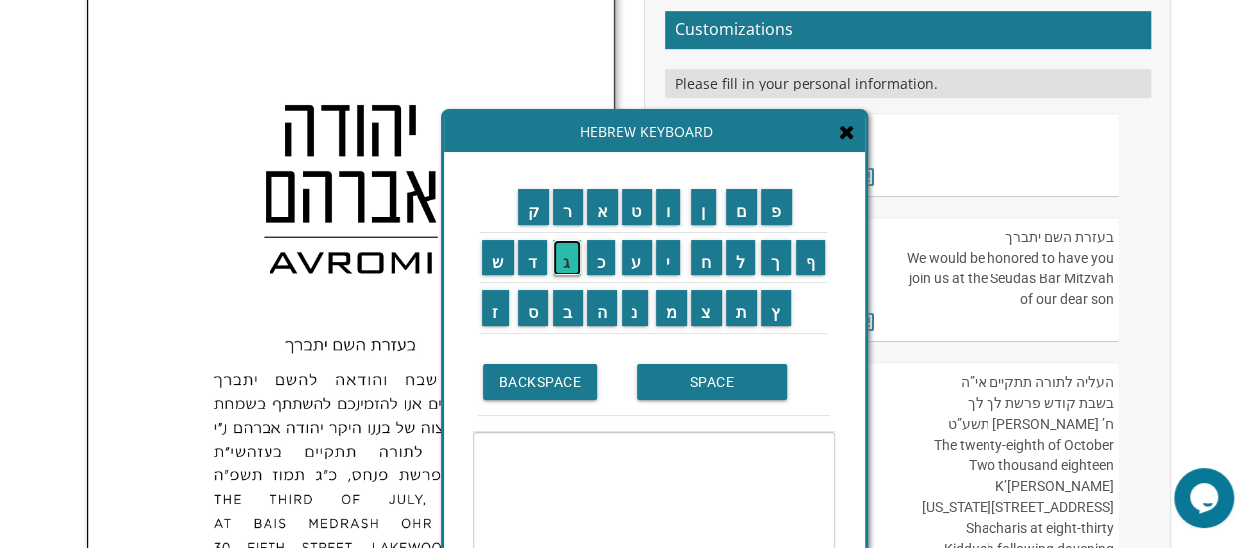
click at [576, 270] on input "ג" at bounding box center [567, 258] width 28 height 36
click at [567, 313] on input "ב" at bounding box center [568, 308] width 30 height 36
click at [570, 213] on input "ר" at bounding box center [568, 207] width 30 height 36
click at [601, 216] on input "א" at bounding box center [603, 207] width 32 height 36
drag, startPoint x: 742, startPoint y: 258, endPoint x: 741, endPoint y: 287, distance: 29.9
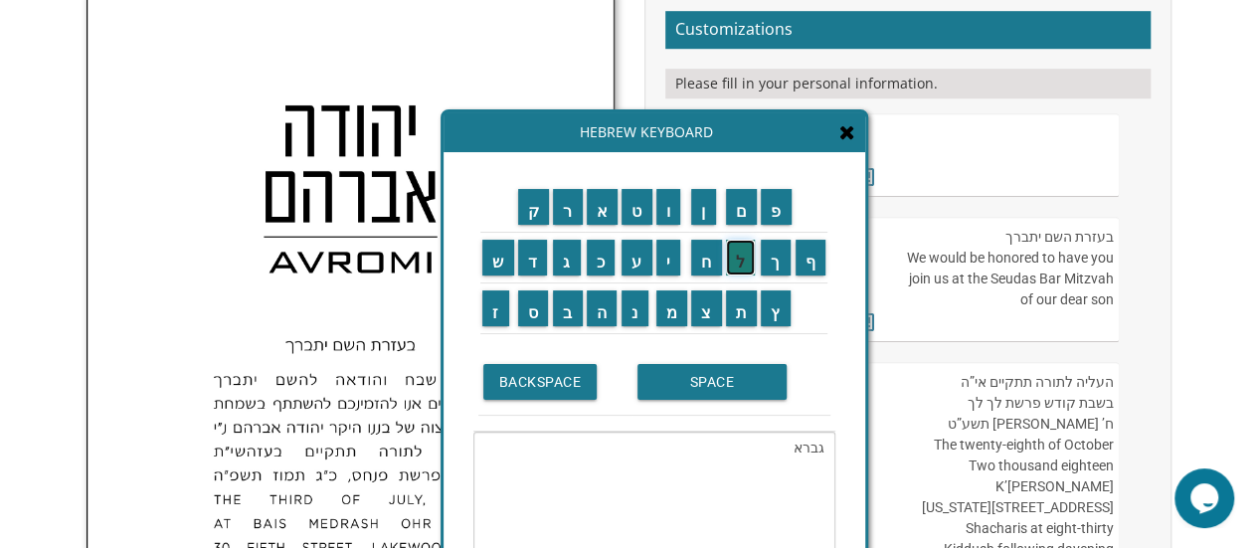
click at [742, 258] on input "ל" at bounding box center [741, 258] width 30 height 36
click at [702, 381] on input "SPACE" at bounding box center [712, 382] width 149 height 36
click at [603, 218] on input "א" at bounding box center [603, 207] width 32 height 36
drag, startPoint x: 738, startPoint y: 261, endPoint x: 703, endPoint y: 262, distance: 34.8
click at [736, 261] on input "ל" at bounding box center [741, 258] width 30 height 36
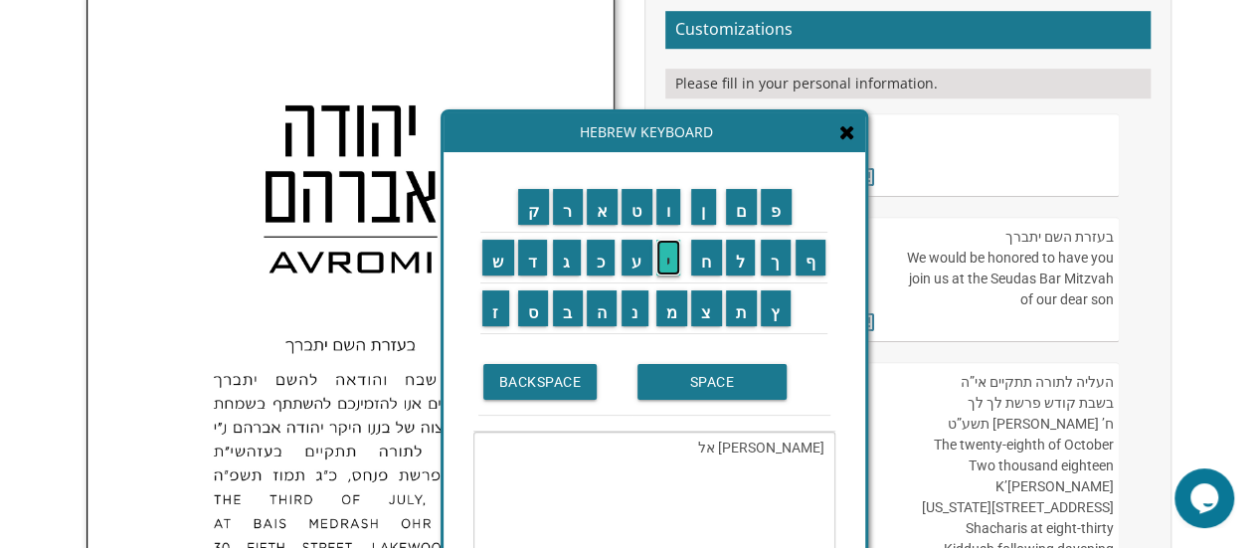
click at [666, 259] on input "י" at bounding box center [669, 258] width 25 height 36
click at [668, 216] on input "ו" at bounding box center [669, 207] width 25 height 36
click at [762, 487] on textarea "[PERSON_NAME] אליו" at bounding box center [654, 500] width 362 height 137
click at [598, 311] on input "ה" at bounding box center [602, 308] width 31 height 36
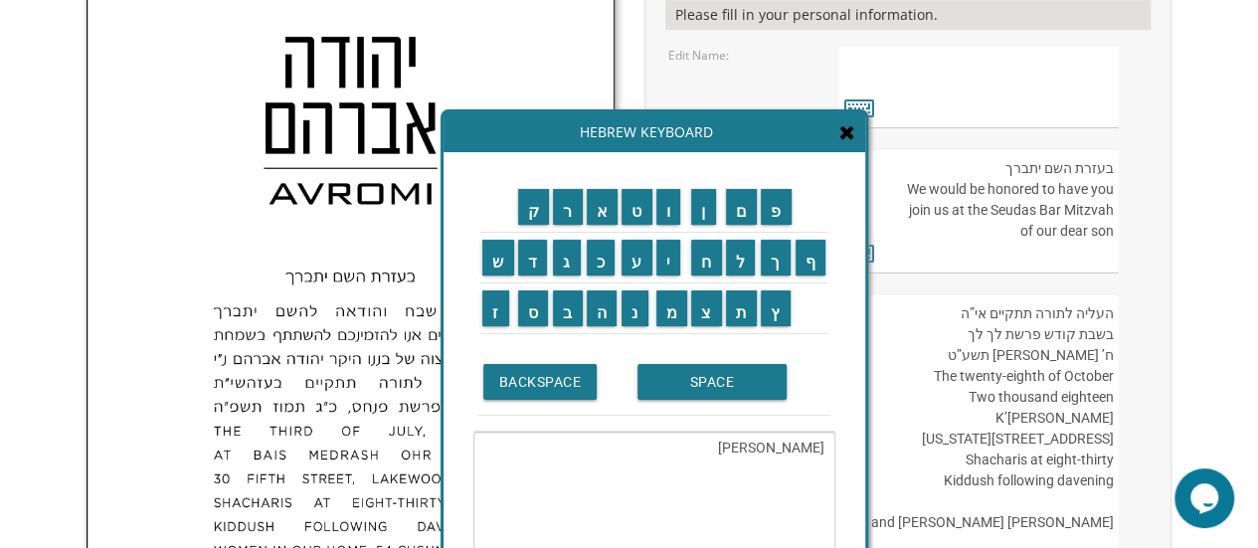
scroll to position [796, 0]
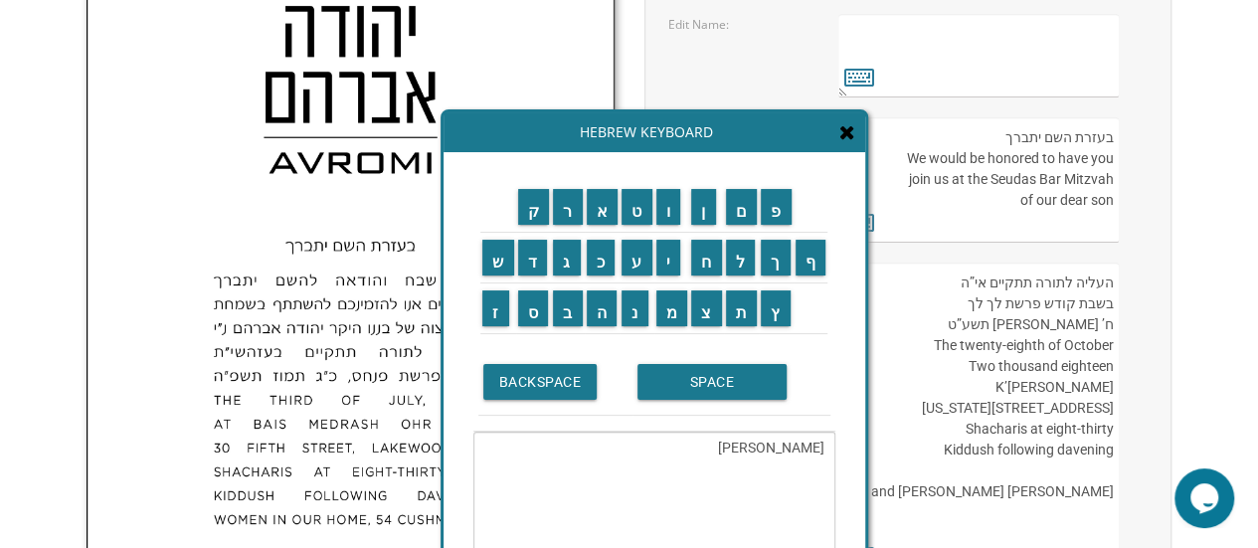
click at [826, 485] on textarea "[PERSON_NAME]" at bounding box center [654, 500] width 362 height 137
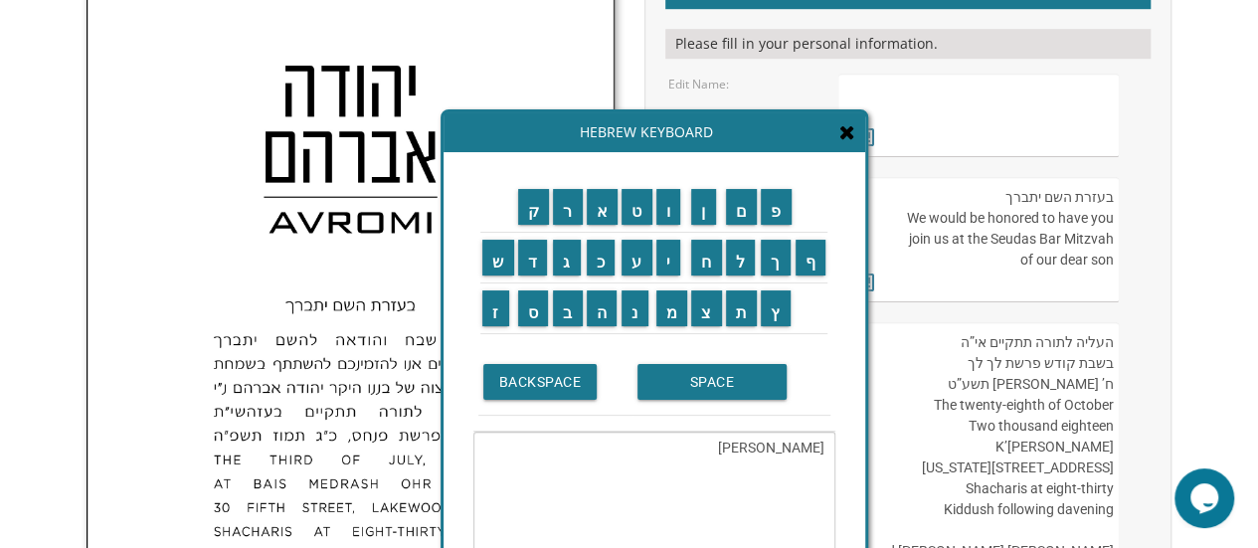
scroll to position [696, 0]
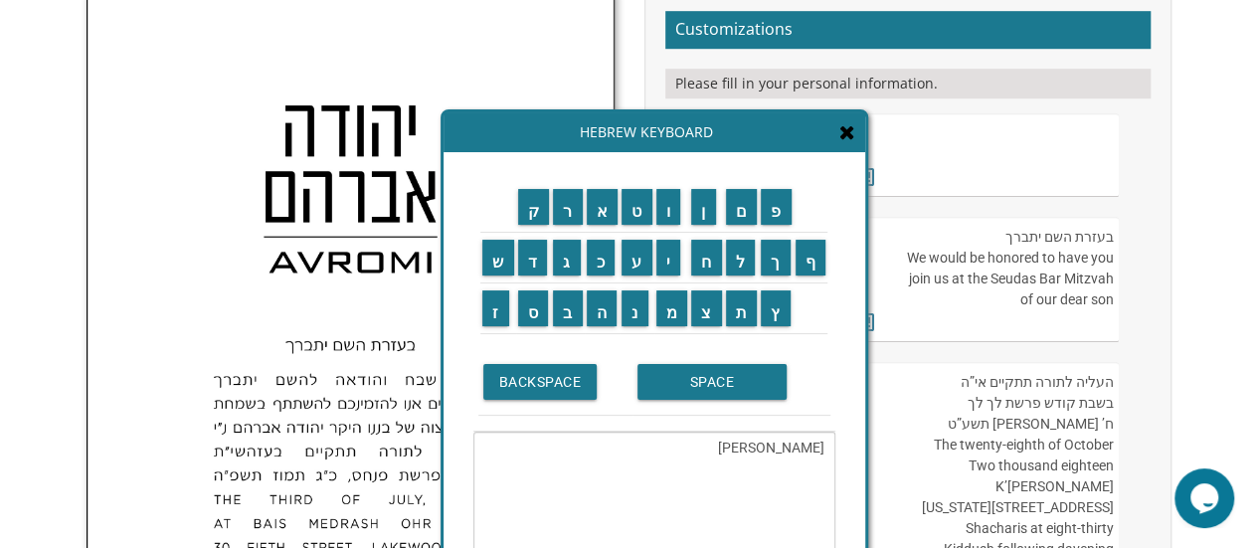
type textarea "[PERSON_NAME]"
click at [1011, 164] on textarea "[PERSON_NAME] Avromi" at bounding box center [980, 155] width 282 height 84
click at [754, 445] on textarea "[PERSON_NAME]" at bounding box center [654, 500] width 362 height 137
drag, startPoint x: 824, startPoint y: 449, endPoint x: 736, endPoint y: 449, distance: 87.5
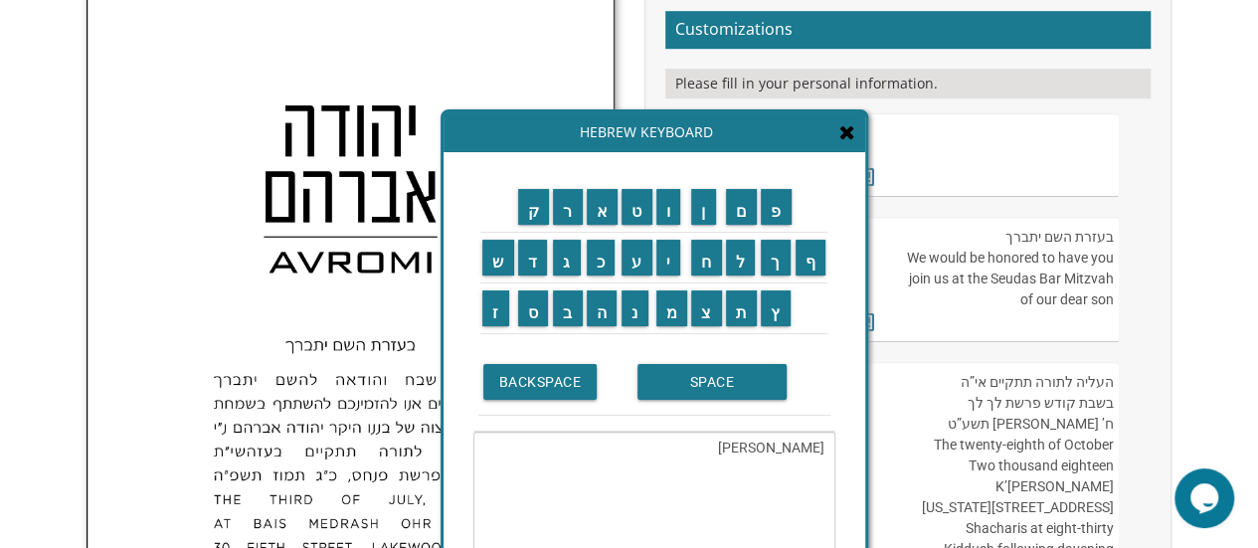
click at [736, 449] on textarea "[PERSON_NAME]" at bounding box center [654, 500] width 362 height 137
click at [658, 484] on textarea "[PERSON_NAME]" at bounding box center [654, 500] width 362 height 137
click at [851, 131] on icon at bounding box center [848, 132] width 16 height 20
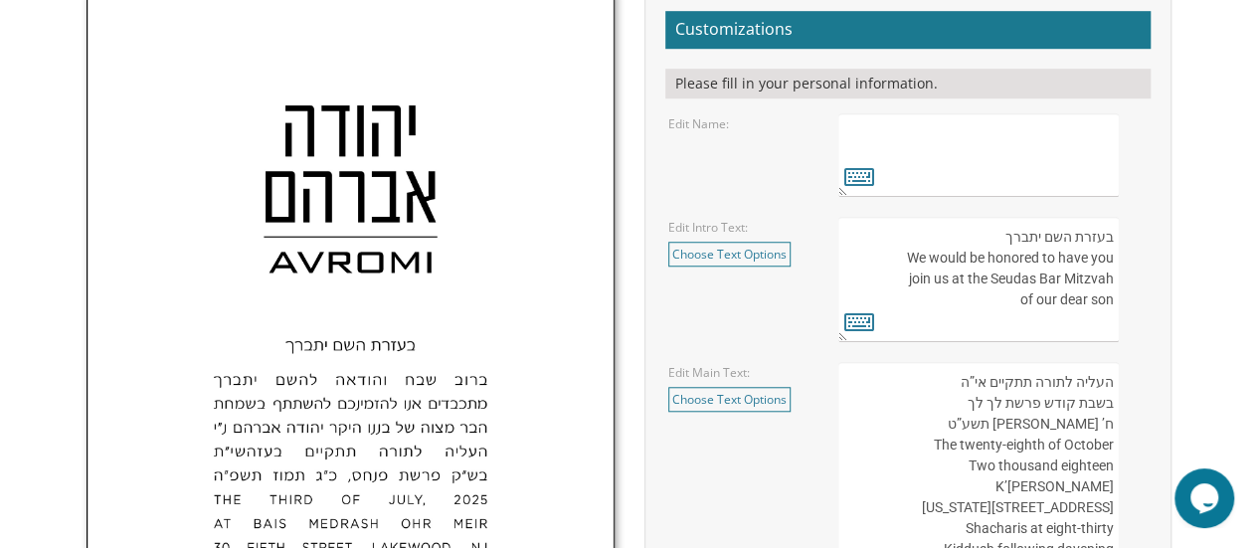
click at [953, 130] on textarea "[PERSON_NAME] Avromi" at bounding box center [980, 155] width 282 height 84
paste textarea "[PERSON_NAME]"
click at [1067, 174] on textarea "[PERSON_NAME] Avromi" at bounding box center [980, 155] width 282 height 84
type textarea "[PERSON_NAME][GEOGRAPHIC_DATA]"
click at [1134, 217] on div "בעזרת השם יתברך We would be honored to have you join us at the Seudas Bar Mitzv…" at bounding box center [993, 279] width 309 height 125
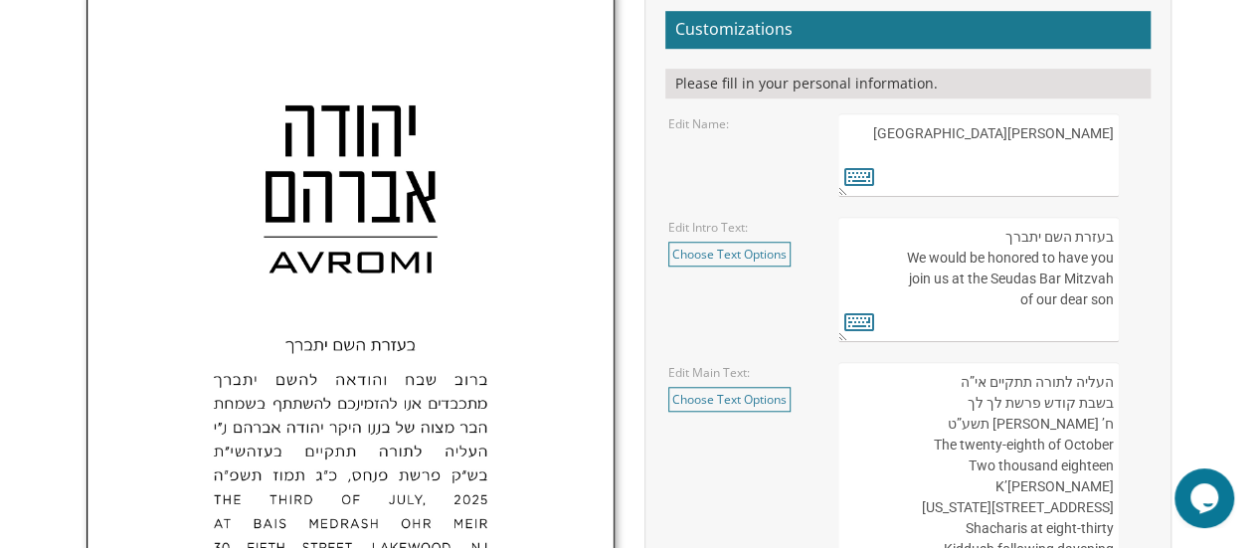
click at [1023, 272] on textarea "בעזרת השם יתברך We would be honored to have you join us at the Seudas Bar Mitzv…" at bounding box center [980, 279] width 282 height 125
click at [1214, 248] on body "My Cart {{shoppingcart.totalQuantityDisplay}} Total: {{shoppingcart.subtotal}} …" at bounding box center [629, 446] width 1258 height 2284
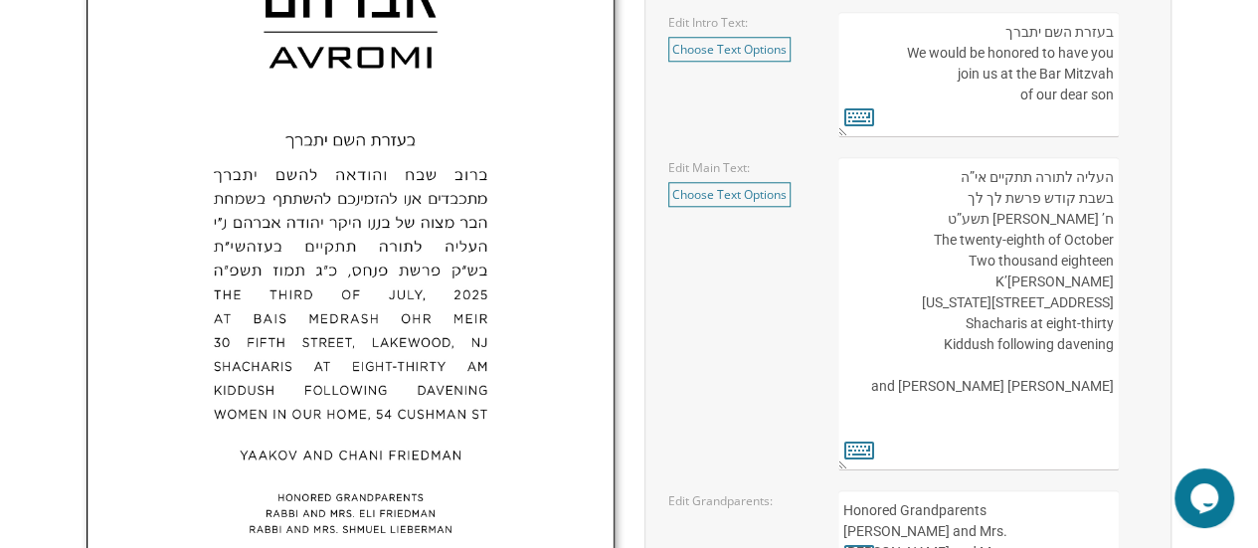
scroll to position [895, 0]
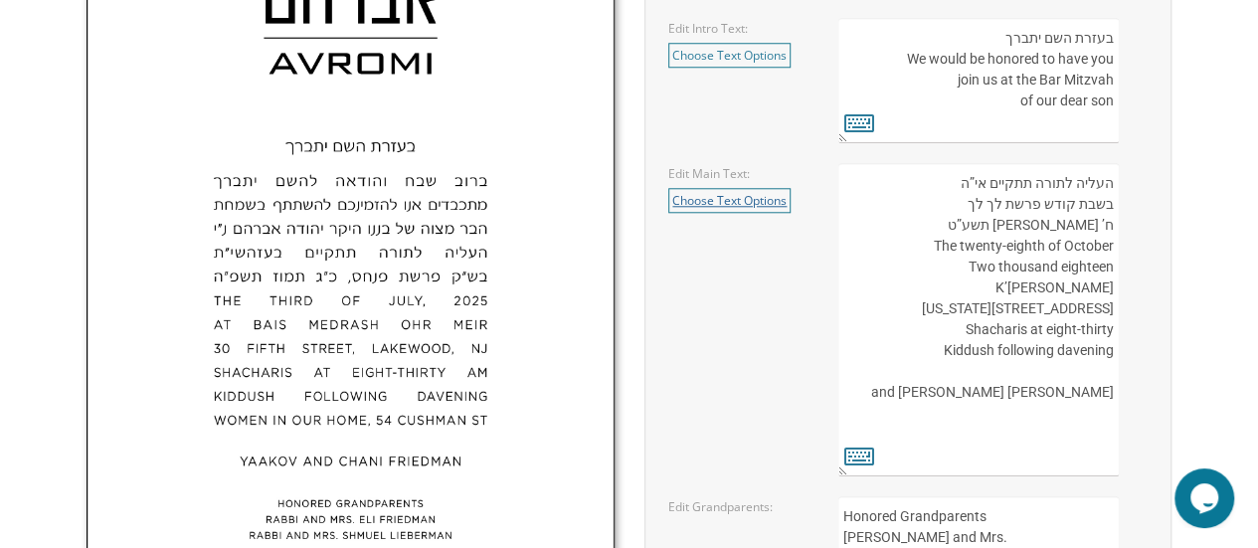
click at [730, 200] on link "Choose Text Options" at bounding box center [729, 200] width 122 height 25
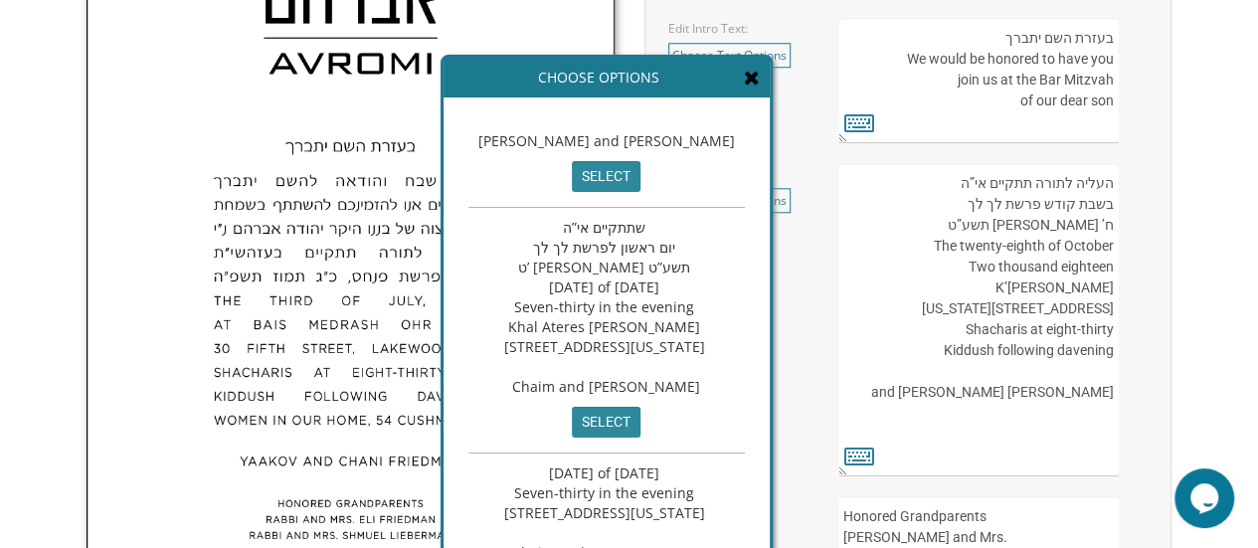
scroll to position [298, 0]
click at [943, 303] on textarea "העליה לתורה תתקיים אי”ה בשבת קודש פרשת לך לך ח’ [PERSON_NAME] תשע”ט The twenty-…" at bounding box center [980, 319] width 282 height 313
click at [770, 77] on div "Choose Options" at bounding box center [607, 78] width 326 height 40
click at [760, 79] on icon at bounding box center [752, 78] width 16 height 20
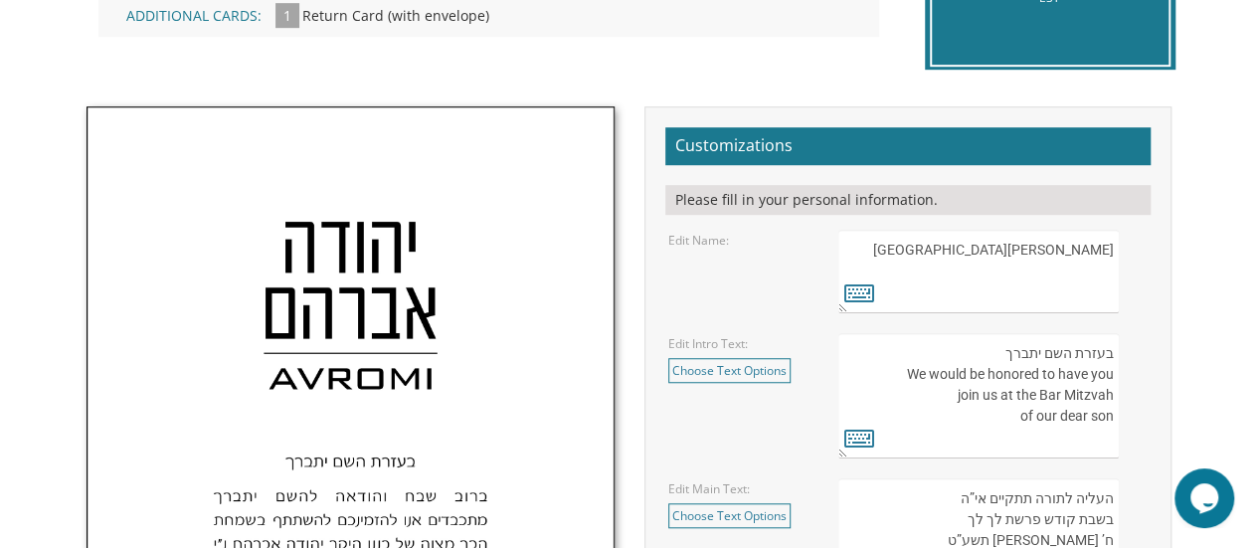
scroll to position [638, 0]
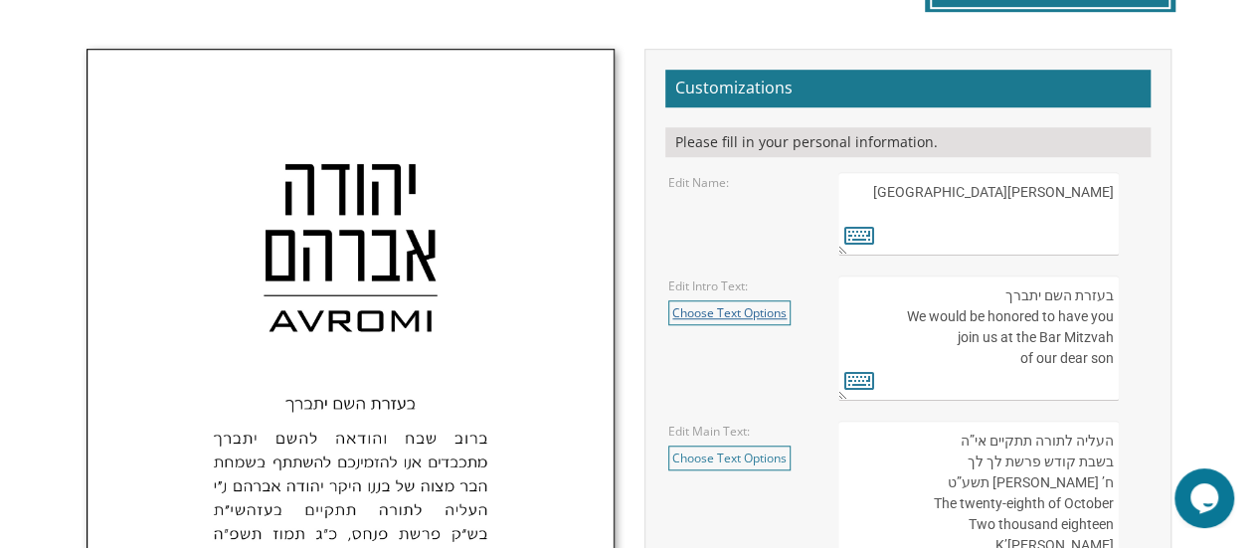
click at [741, 312] on link "Choose Text Options" at bounding box center [729, 312] width 122 height 25
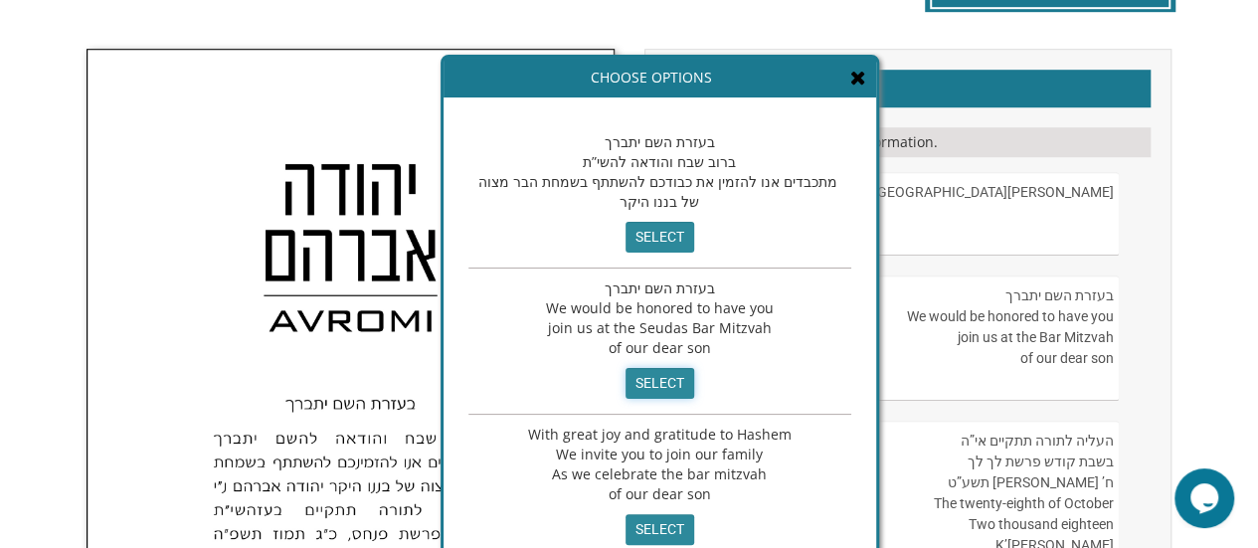
click at [637, 377] on input "select" at bounding box center [660, 383] width 69 height 31
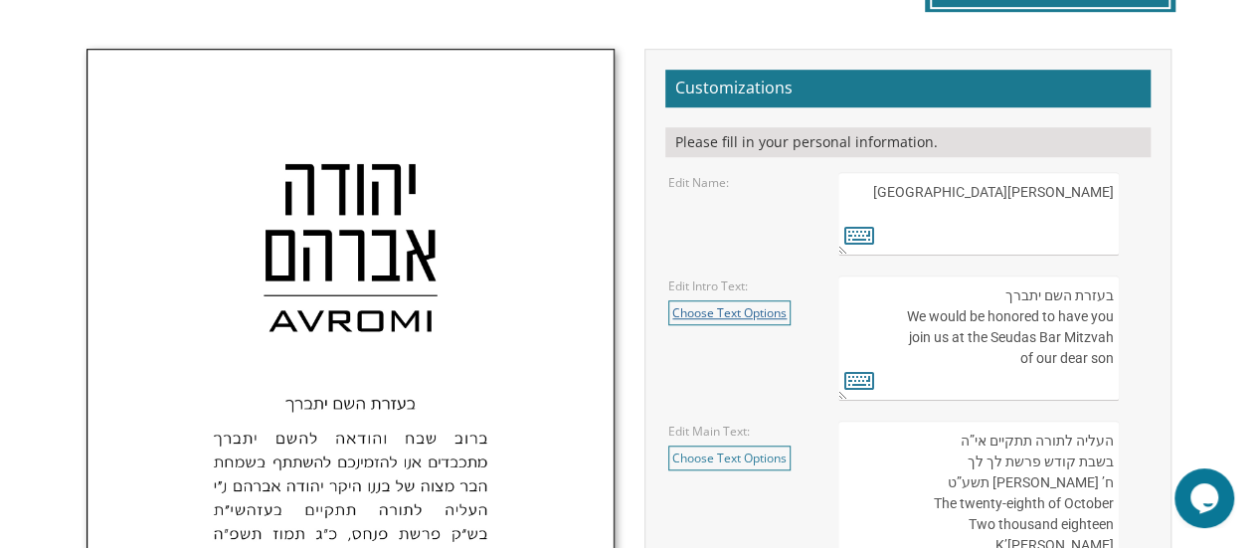
click at [688, 306] on link "Choose Text Options" at bounding box center [729, 312] width 122 height 25
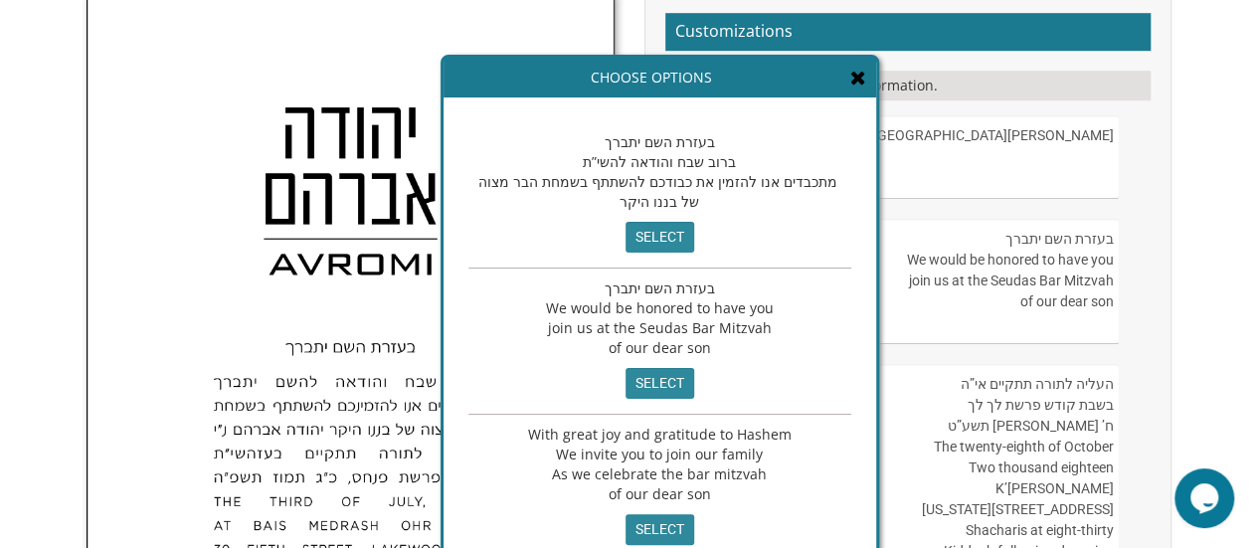
scroll to position [737, 0]
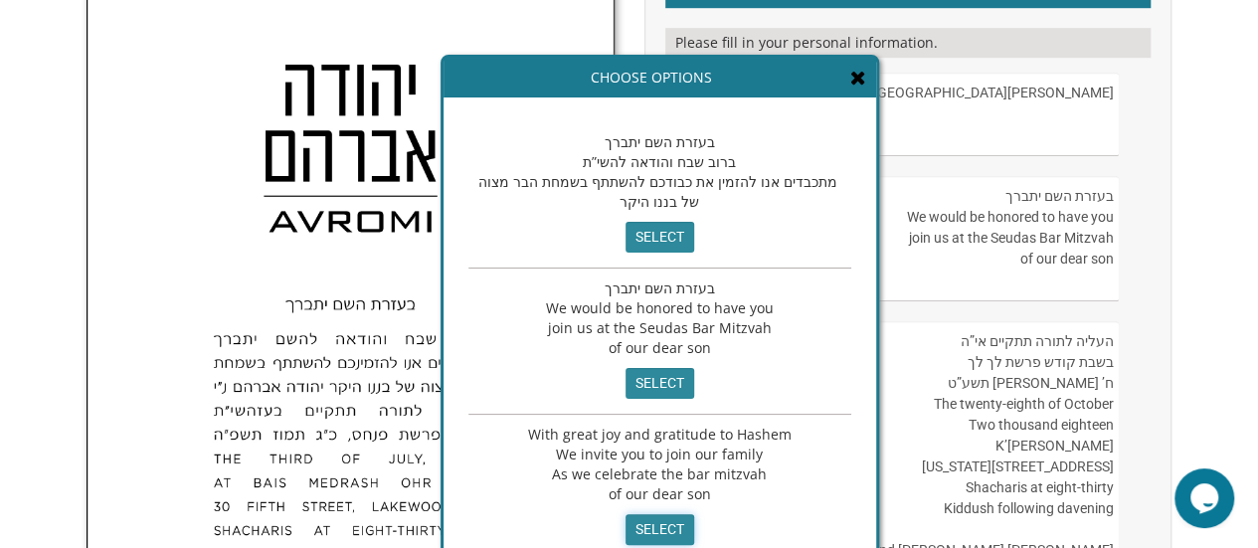
click at [644, 530] on input "select" at bounding box center [660, 529] width 69 height 31
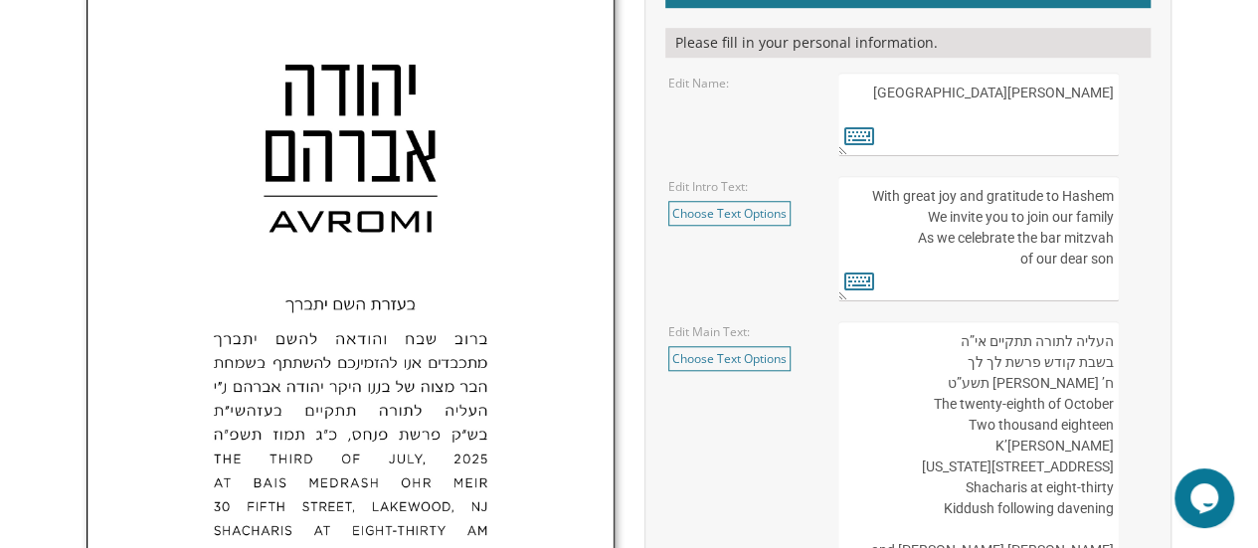
drag, startPoint x: 1082, startPoint y: 139, endPoint x: 1114, endPoint y: 136, distance: 32.0
click at [1114, 136] on textarea "[PERSON_NAME] Avromi" at bounding box center [980, 115] width 282 height 84
click at [1058, 276] on textarea "בעזרת השם יתברך We would be honored to have you join us at the Seudas Bar Mitzv…" at bounding box center [980, 238] width 282 height 125
paste textarea "Gavri"
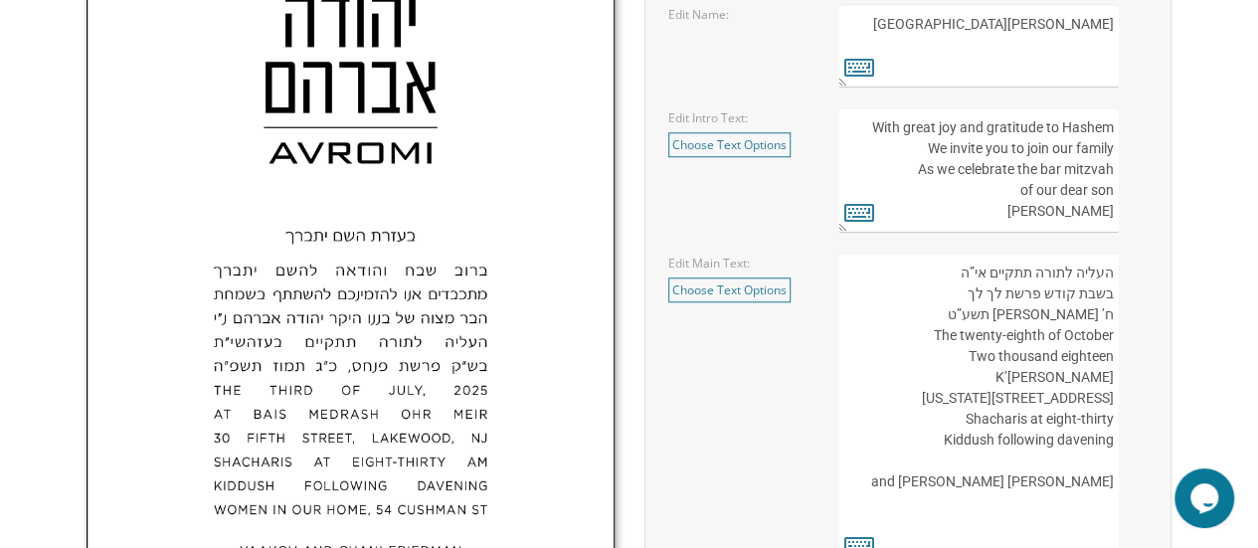
scroll to position [837, 0]
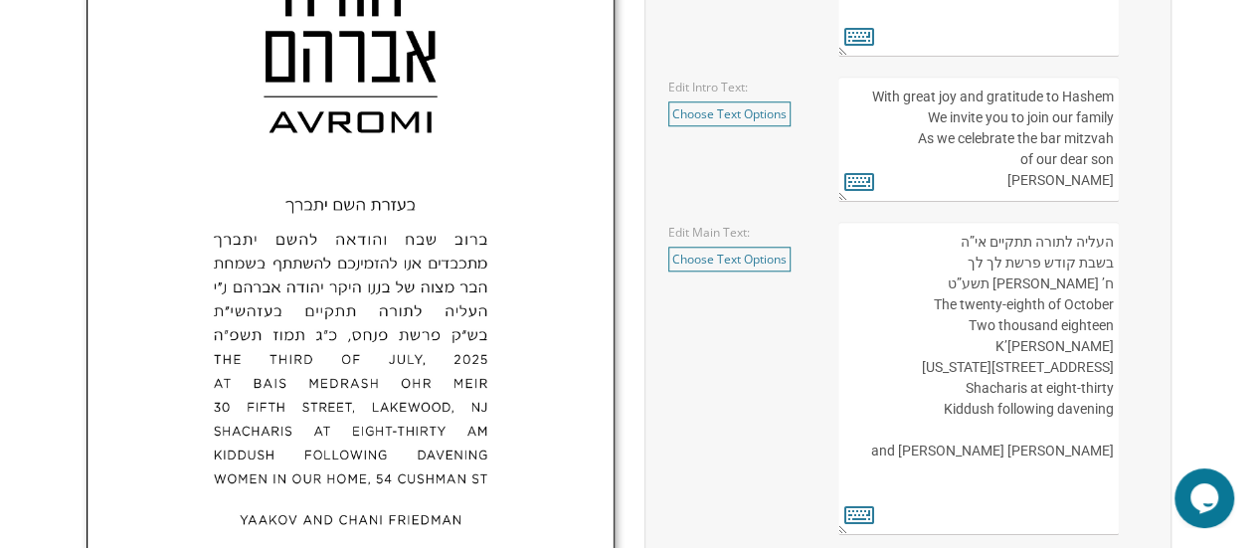
type textarea "With great joy and gratitude to Hashem We invite you to join our family As we c…"
click at [994, 266] on textarea "העליה לתורה תתקיים אי”ה בשבת קודש פרשת לך לך ח’ [PERSON_NAME] תשע”ט The twenty-…" at bounding box center [980, 378] width 282 height 313
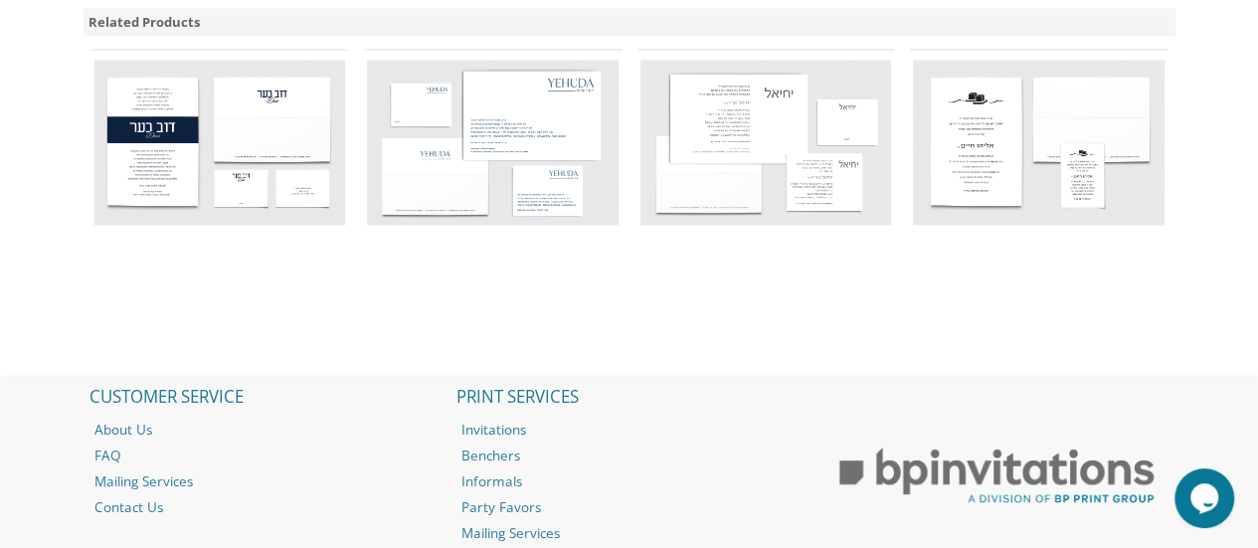
scroll to position [1732, 0]
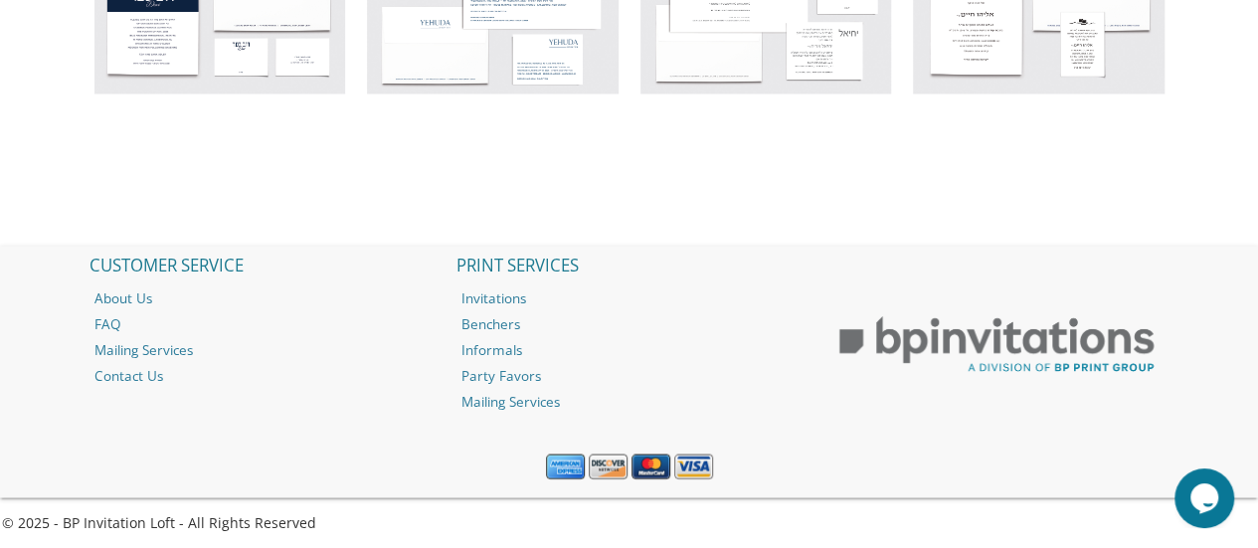
type textarea "העליה לתורה תתקיים אי”ה בשבת קודש פרשת לך לך’ [PERSON_NAME] תשע”ט The twenty-ei…"
